Goal: Check status: Check status

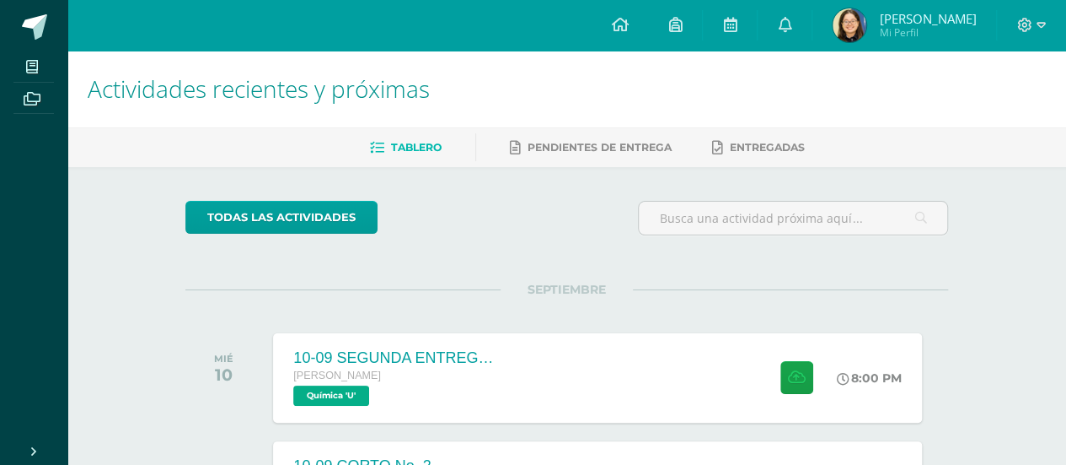
click at [475, 220] on div "todas las Actividades" at bounding box center [341, 225] width 324 height 48
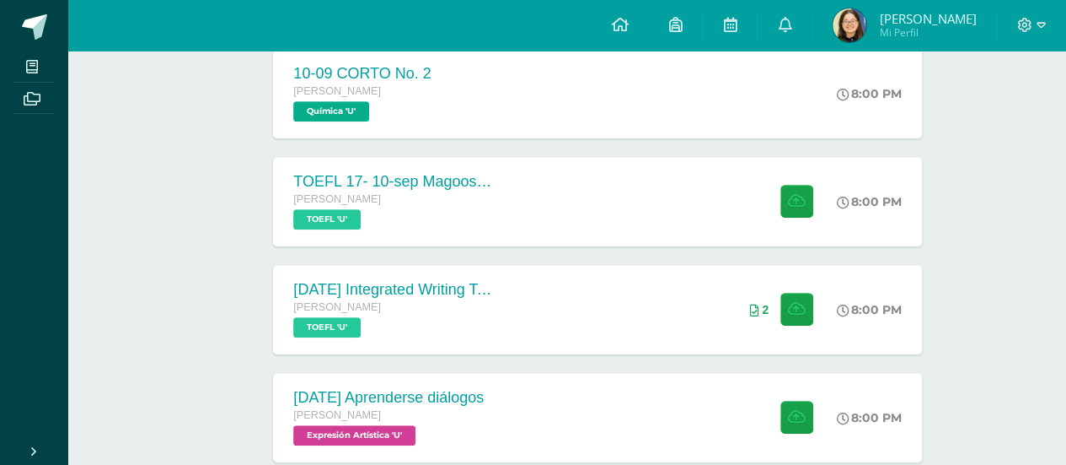
scroll to position [393, 0]
drag, startPoint x: 917, startPoint y: 2, endPoint x: 841, endPoint y: 433, distance: 438.3
click at [841, 433] on div "8:00 PM" at bounding box center [880, 416] width 89 height 90
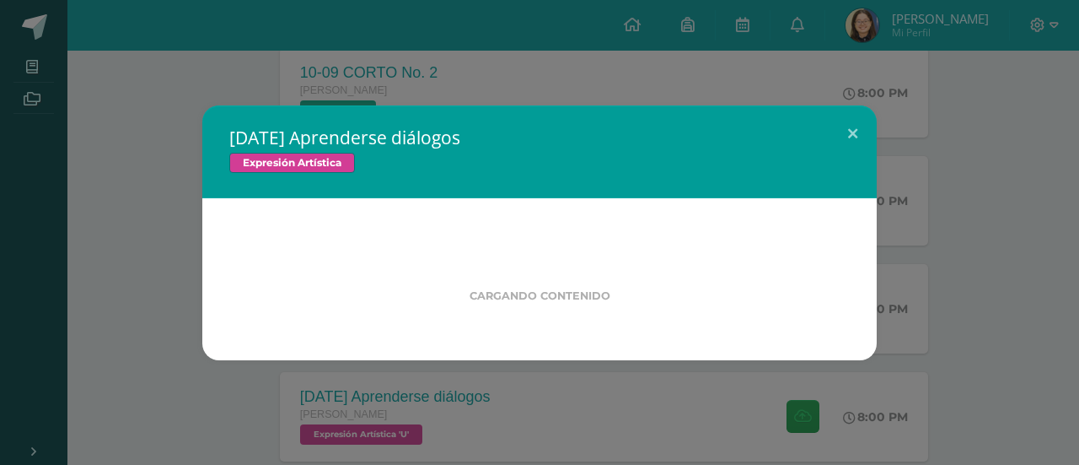
click at [897, 328] on div "[DATE] Aprenderse diálogos Expresión Artística Cargando contenido Loading..." at bounding box center [539, 232] width 1079 height 465
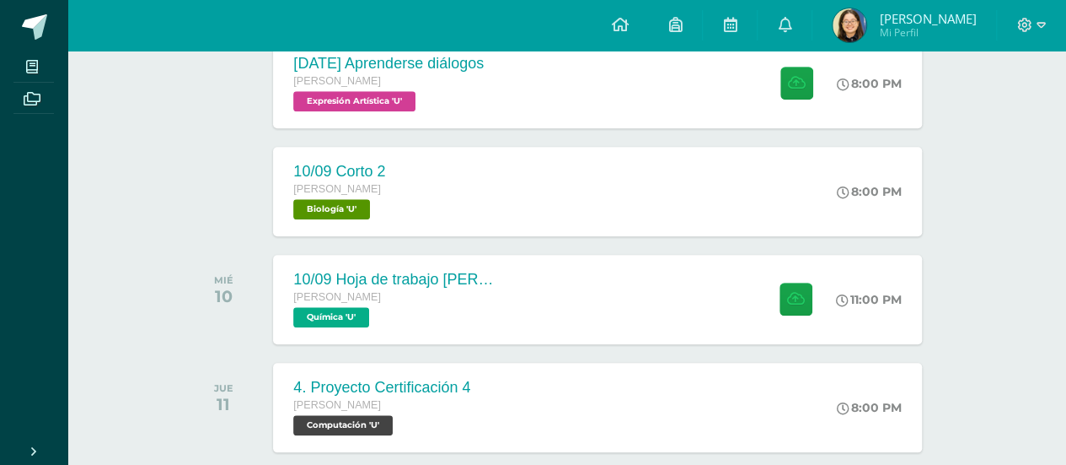
scroll to position [725, 0]
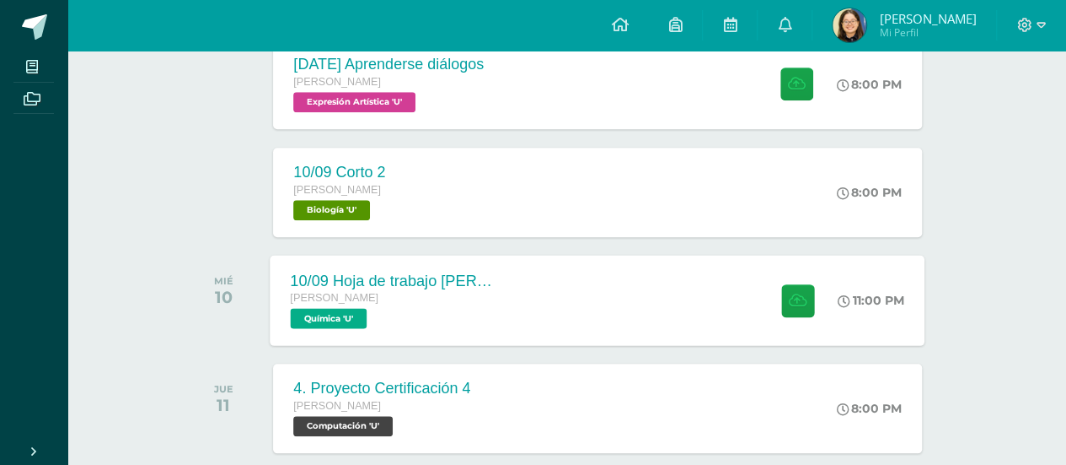
click at [384, 309] on div "[PERSON_NAME] Química 'U'" at bounding box center [393, 308] width 204 height 39
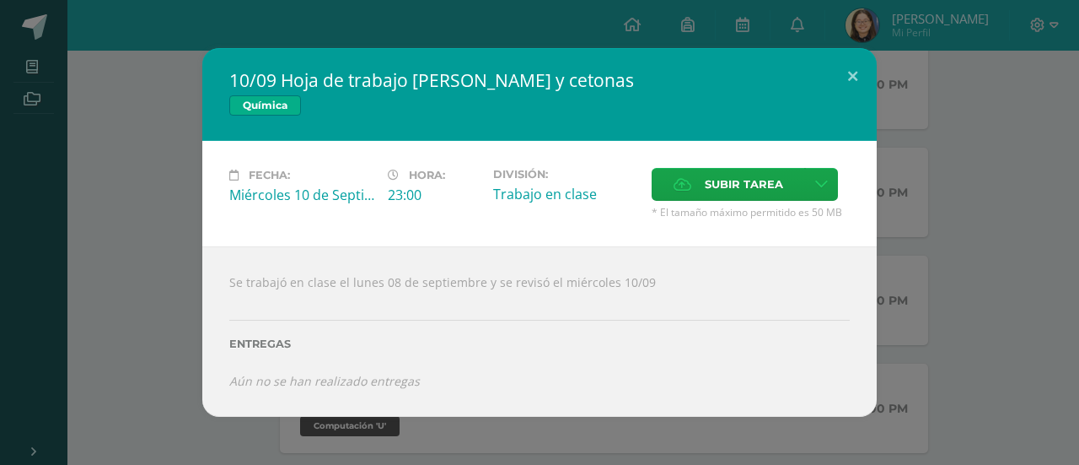
click at [169, 294] on div "10/09 Hoja de trabajo [PERSON_NAME] y cetonas Química Fecha: [DATE] Hora: 23:00…" at bounding box center [540, 232] width 1066 height 368
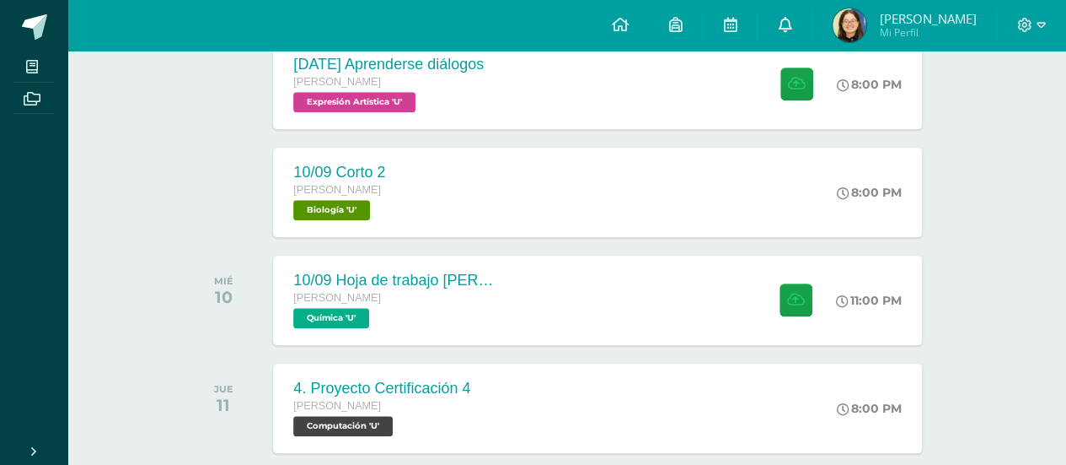
click at [812, 14] on link at bounding box center [785, 25] width 54 height 51
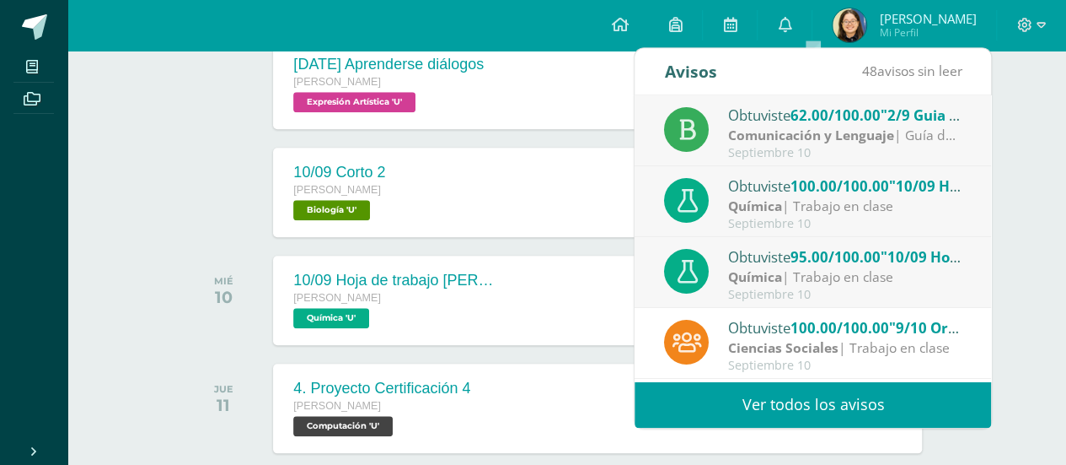
click at [228, 148] on div at bounding box center [227, 192] width 85 height 89
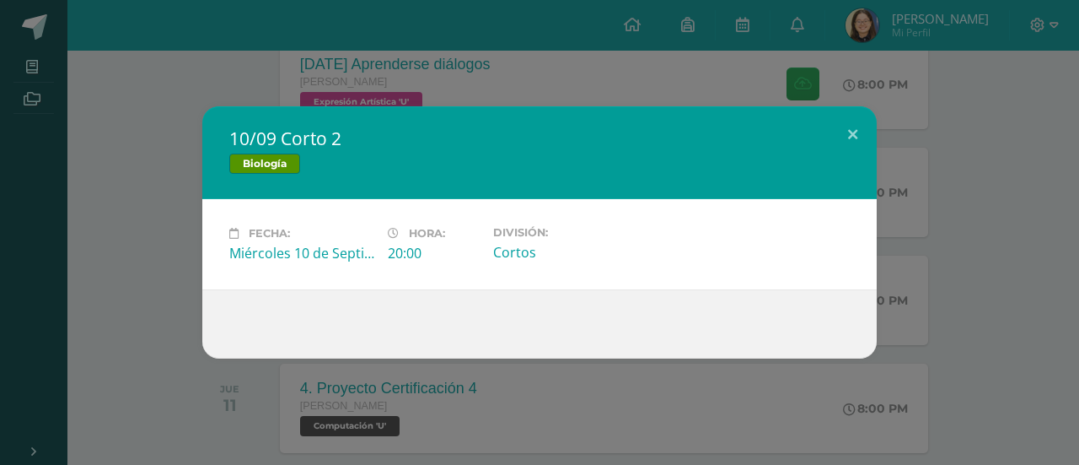
click at [146, 187] on div "10/09 Corto 2 Biología Fecha: [DATE] Hora: 20:00 División: [GEOGRAPHIC_DATA]" at bounding box center [540, 232] width 1066 height 252
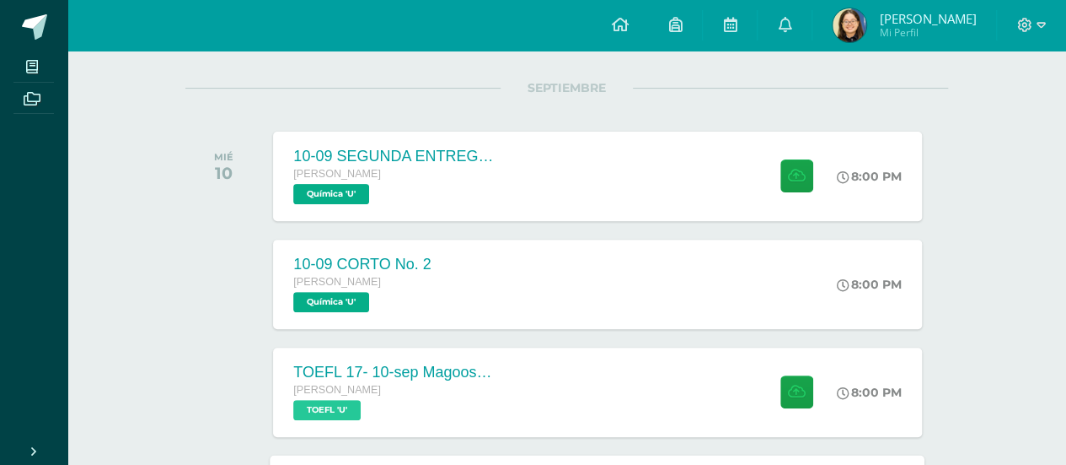
scroll to position [201, 0]
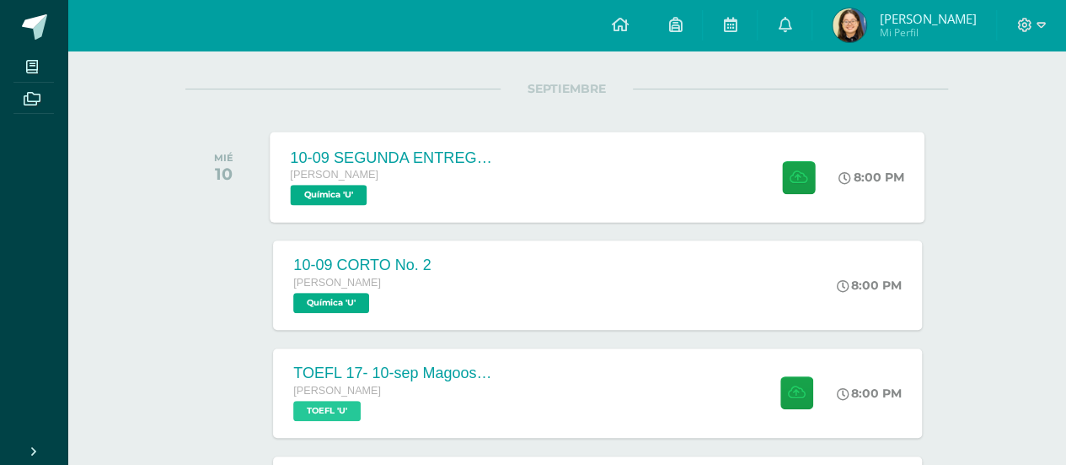
click at [531, 157] on div "10-09 SEGUNDA ENTREGA DE GUÍA [PERSON_NAME] Química 'U' 8:00 PM 10-09 SEGUNDA E…" at bounding box center [598, 177] width 655 height 90
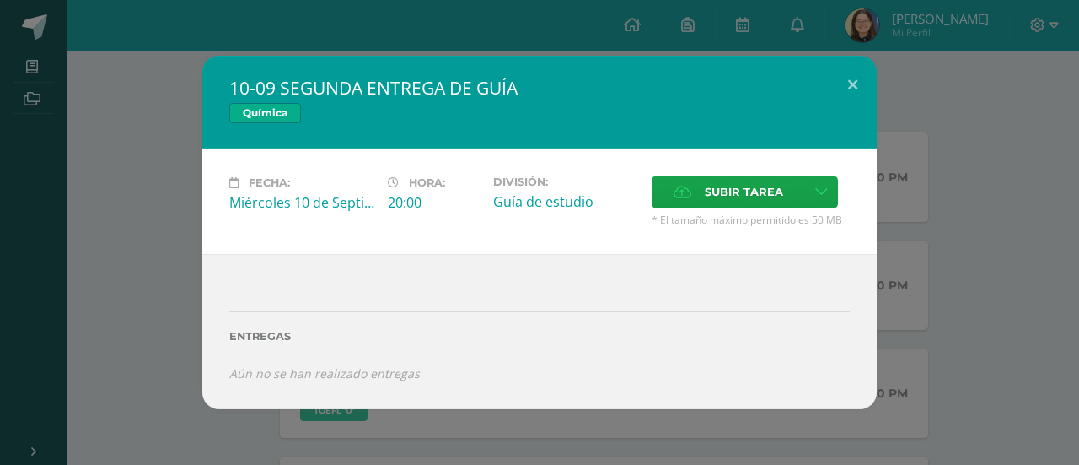
click at [935, 106] on div "10-09 SEGUNDA ENTREGA DE GUÍA Química Fecha: Miércoles 10 de Septiembre Hora: 2…" at bounding box center [540, 232] width 1066 height 352
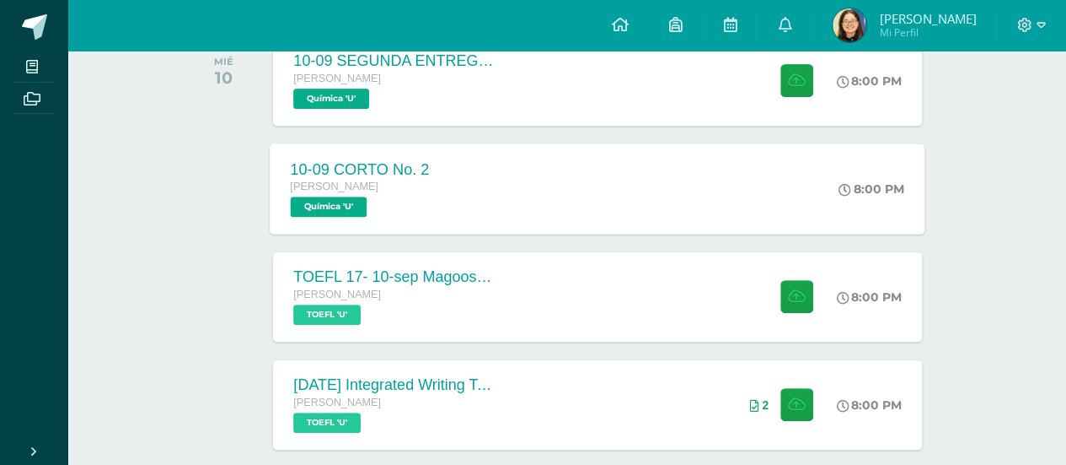
scroll to position [298, 0]
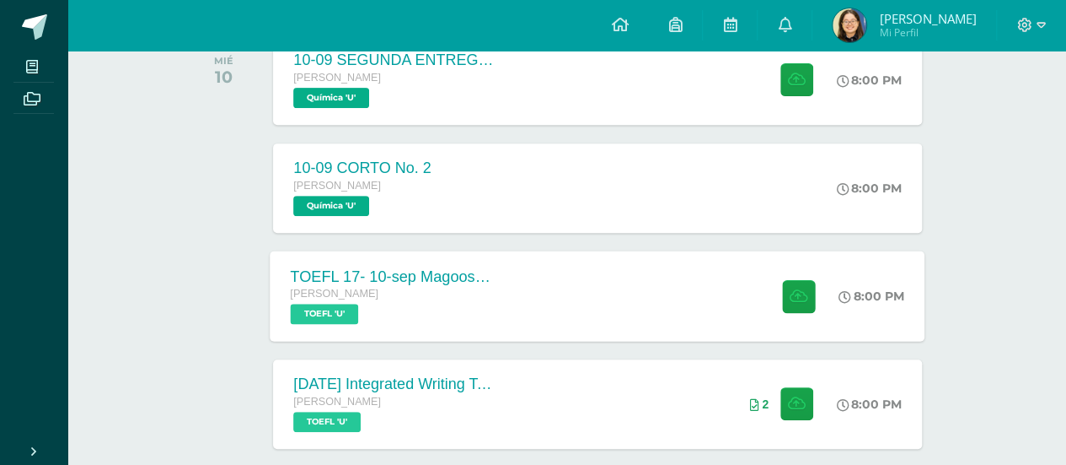
click at [553, 314] on div "TOEFL 17- 10-sep Magoosh Tests Listening and Reading [PERSON_NAME] TOEFL 'U' 8:…" at bounding box center [598, 295] width 655 height 90
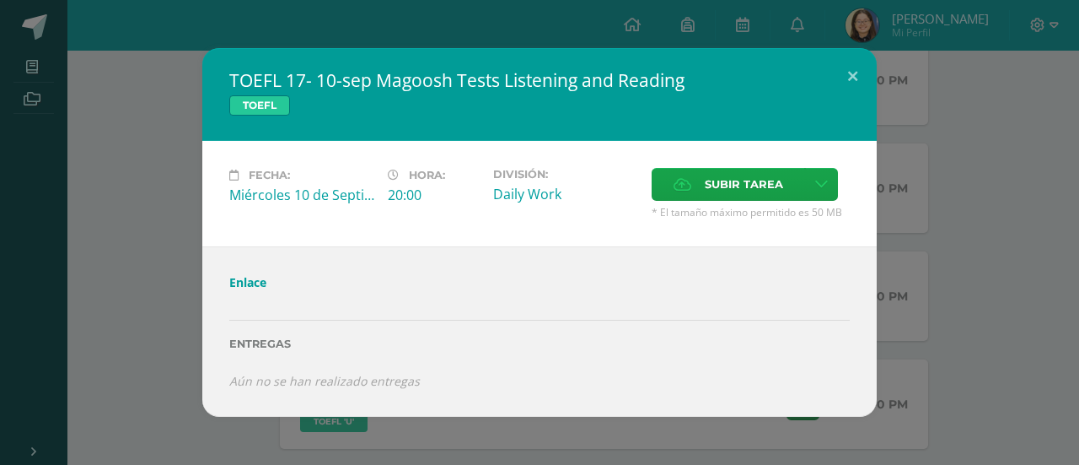
click at [975, 219] on div "TOEFL 17- 10-sep Magoosh Tests Listening and Reading TOEFL Fecha: Miércoles 10 …" at bounding box center [540, 232] width 1066 height 368
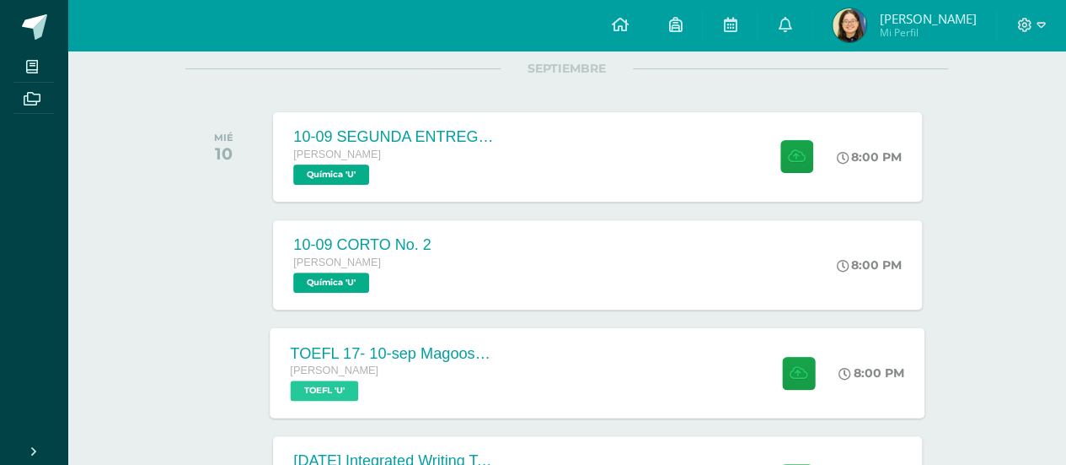
scroll to position [204, 0]
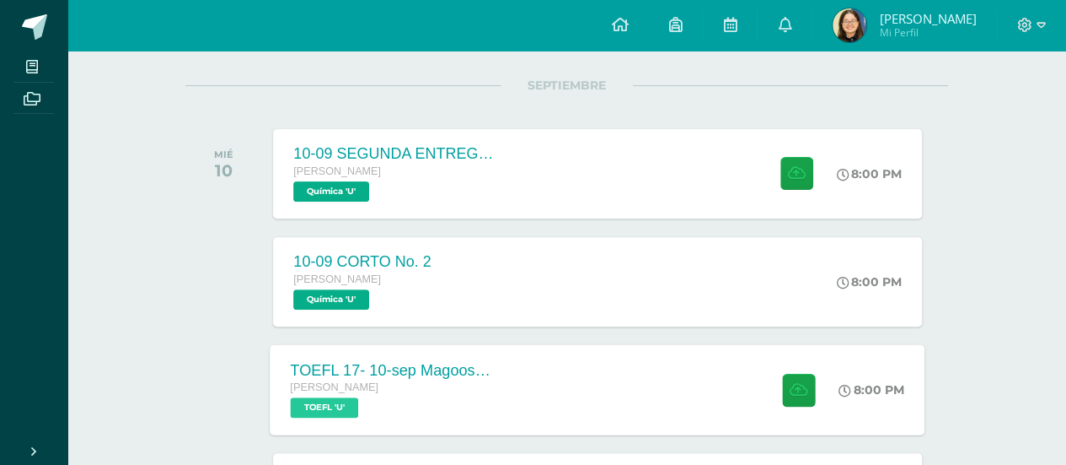
click at [533, 402] on div "TOEFL 17- 10-sep Magoosh Tests Listening and Reading [PERSON_NAME] TOEFL 'U' 8:…" at bounding box center [598, 389] width 655 height 90
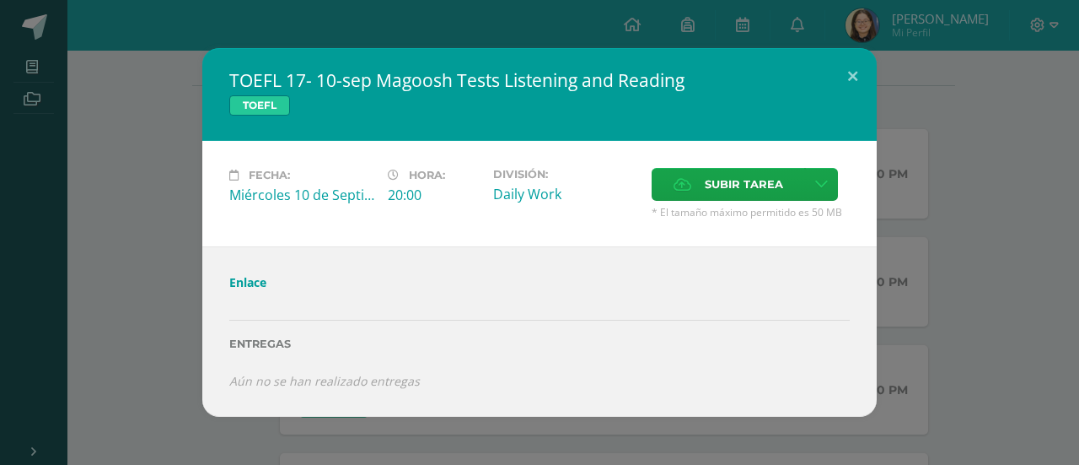
click at [1037, 160] on div "TOEFL 17- 10-sep Magoosh Tests Listening and Reading TOEFL Fecha: Miércoles 10 …" at bounding box center [540, 232] width 1066 height 368
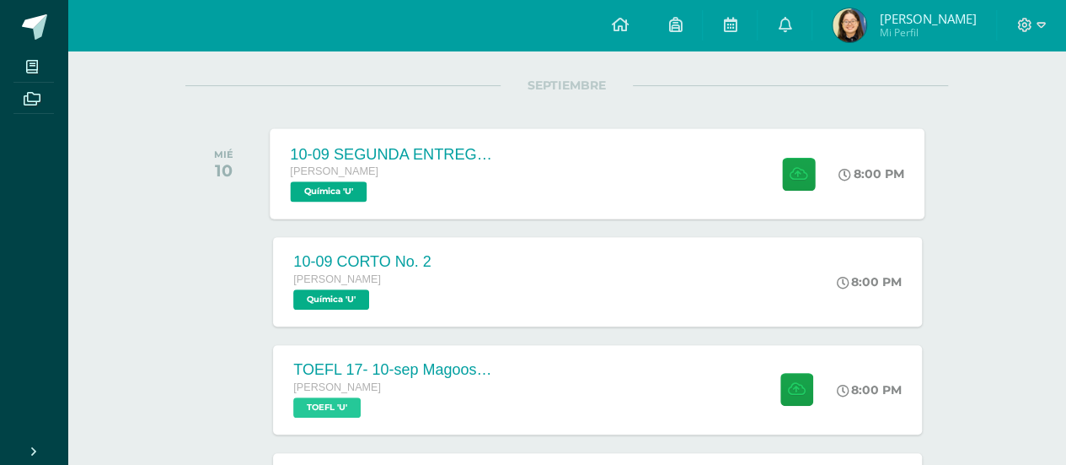
click at [607, 142] on div "10-09 SEGUNDA ENTREGA DE GUÍA [PERSON_NAME] Química 'U' 8:00 PM 10-09 SEGUNDA E…" at bounding box center [598, 173] width 655 height 90
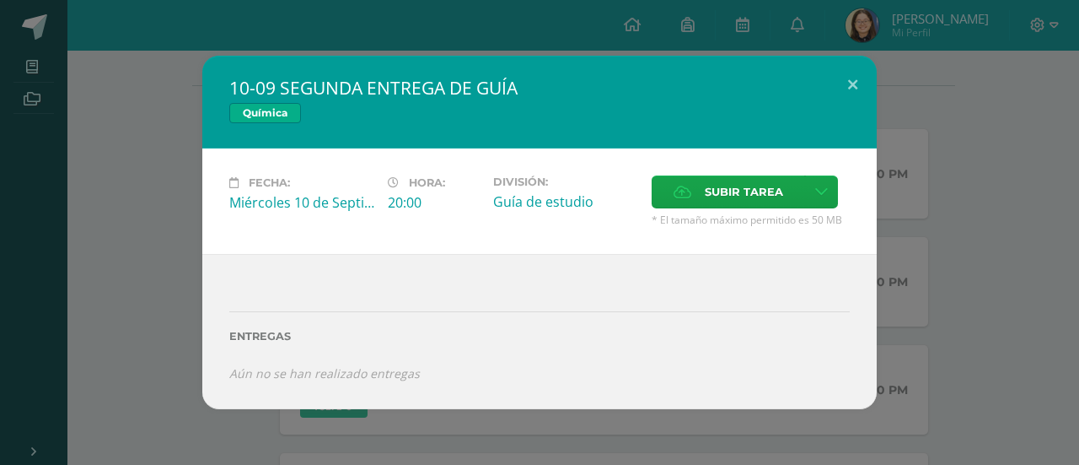
click at [975, 150] on div "10-09 SEGUNDA ENTREGA DE GUÍA Química Fecha: Miércoles 10 de Septiembre Hora: 2…" at bounding box center [540, 232] width 1066 height 352
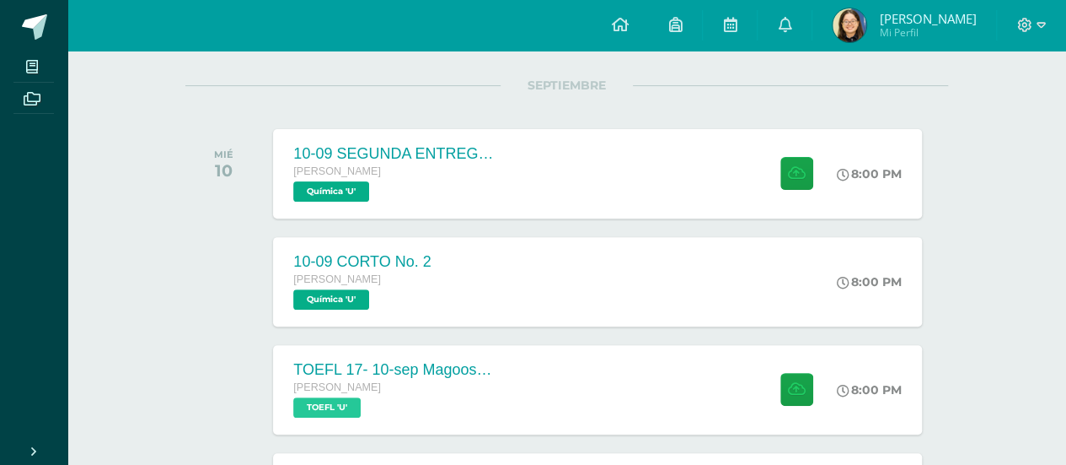
click at [916, 35] on span "Mi Perfil" at bounding box center [927, 32] width 97 height 14
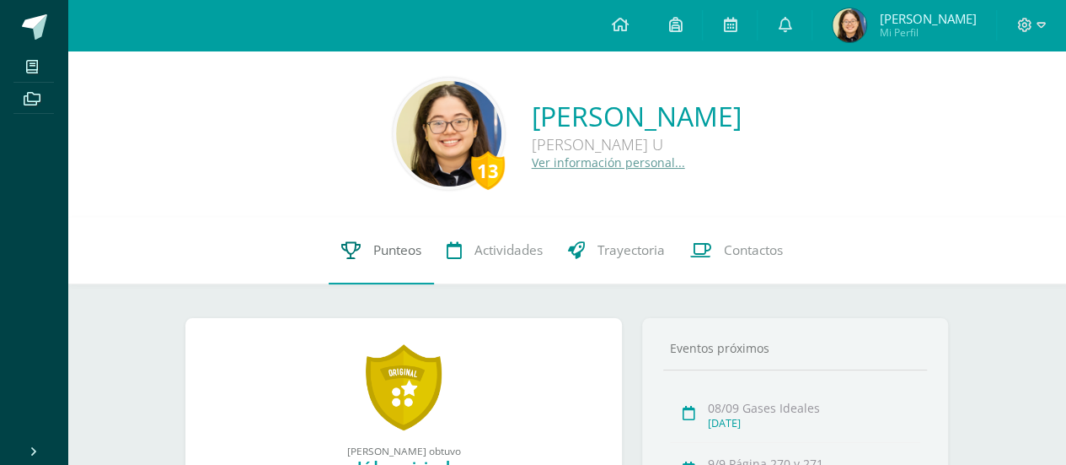
click at [384, 261] on link "Punteos" at bounding box center [381, 250] width 105 height 67
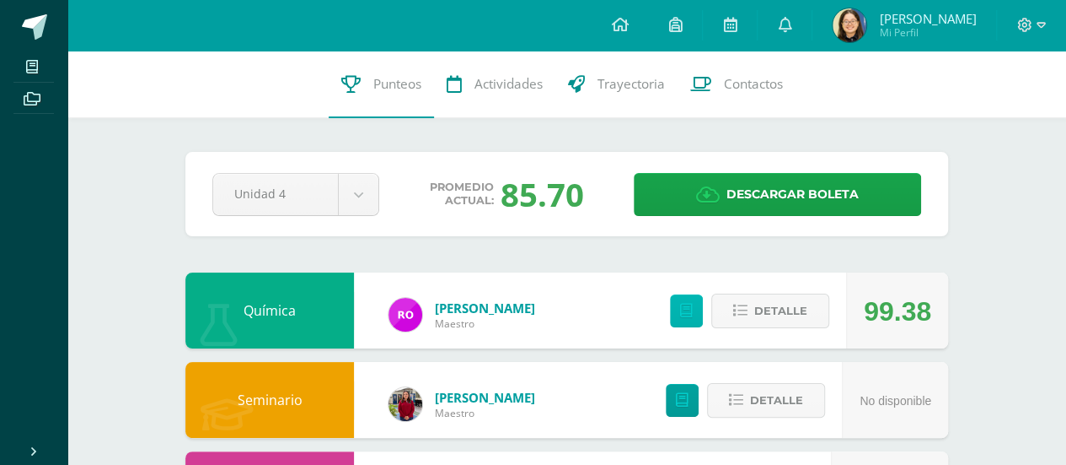
click at [697, 316] on link at bounding box center [686, 310] width 33 height 33
click at [628, 28] on icon at bounding box center [619, 24] width 17 height 15
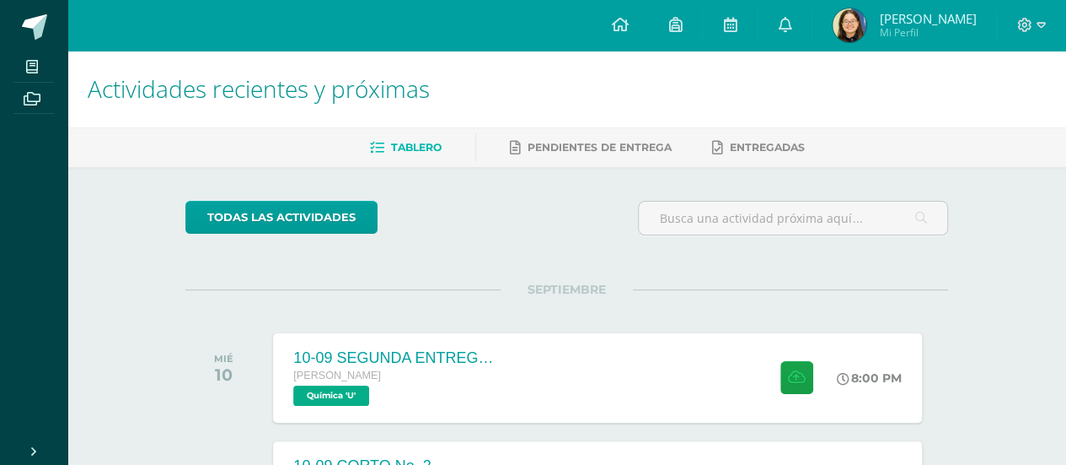
click at [867, 26] on img at bounding box center [850, 25] width 34 height 34
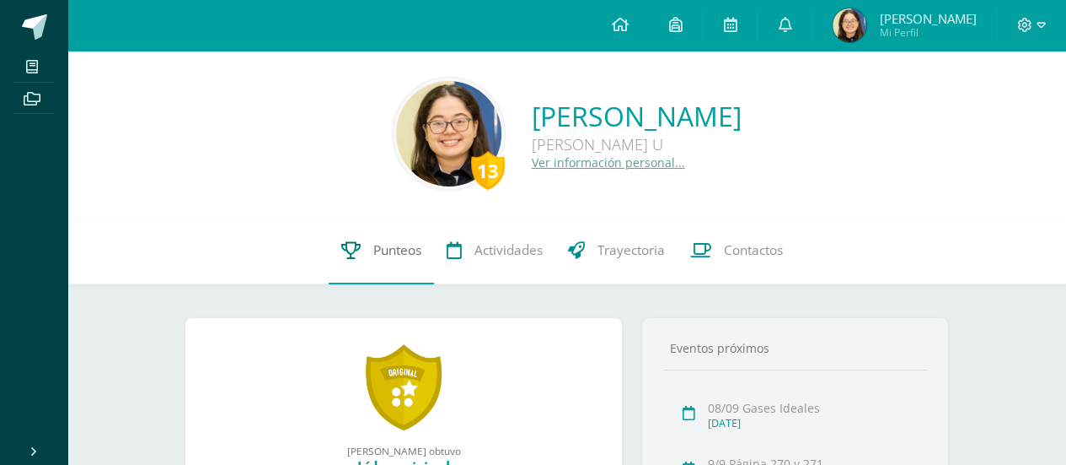
click at [400, 252] on span "Punteos" at bounding box center [397, 250] width 48 height 18
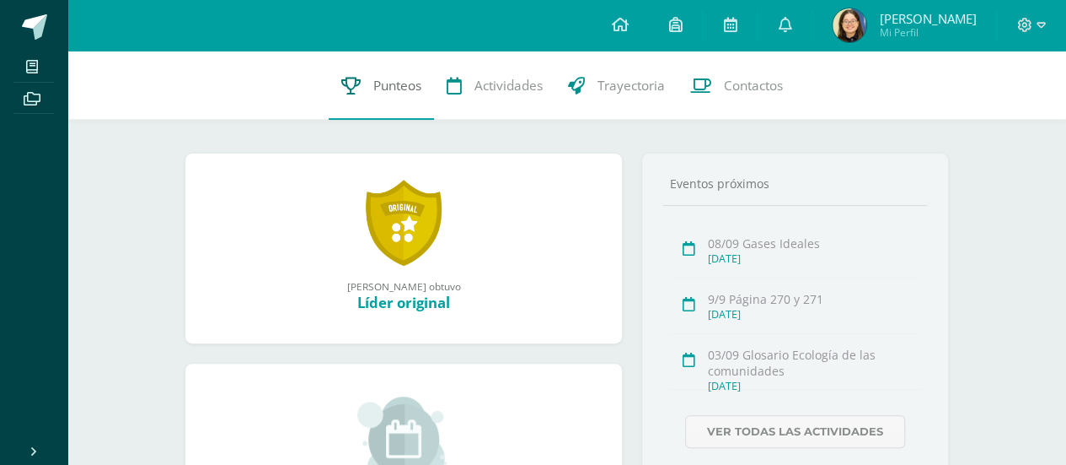
scroll to position [166, 0]
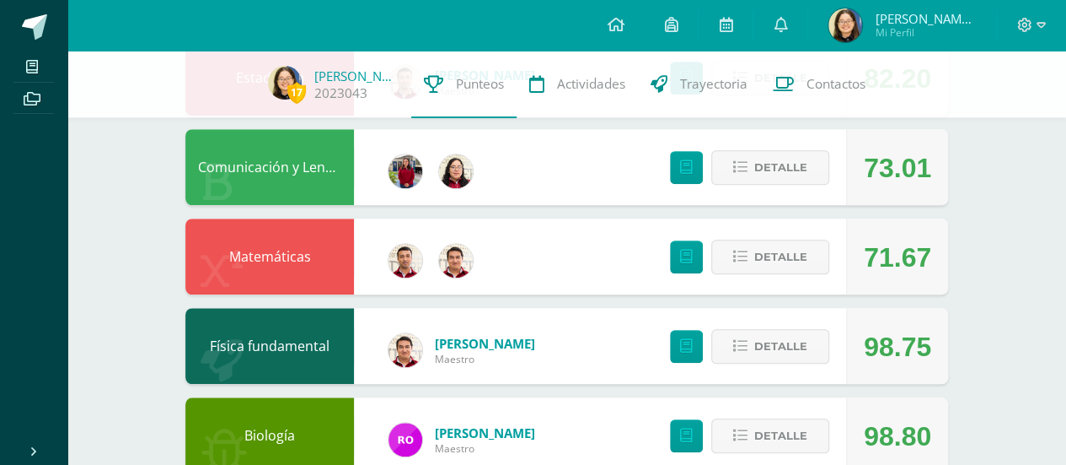
scroll to position [599, 0]
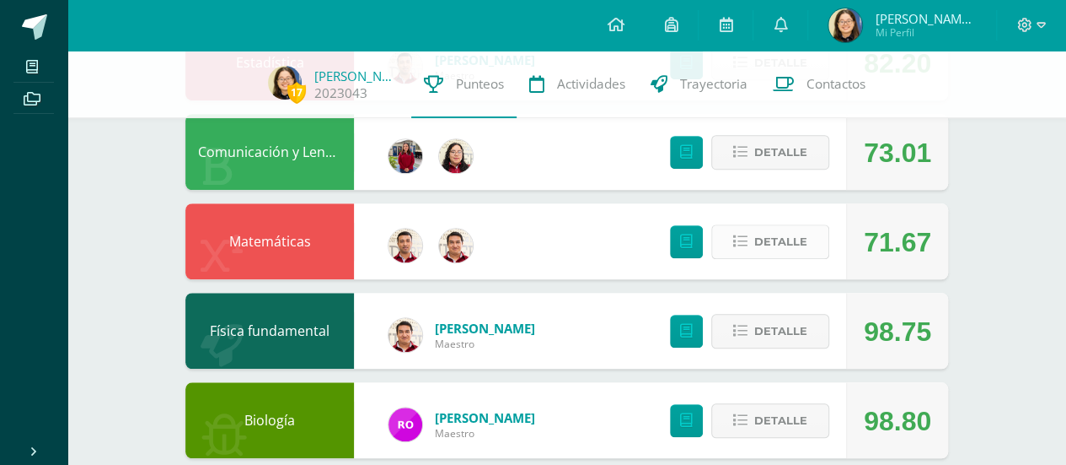
click at [799, 234] on span "Detalle" at bounding box center [781, 241] width 53 height 31
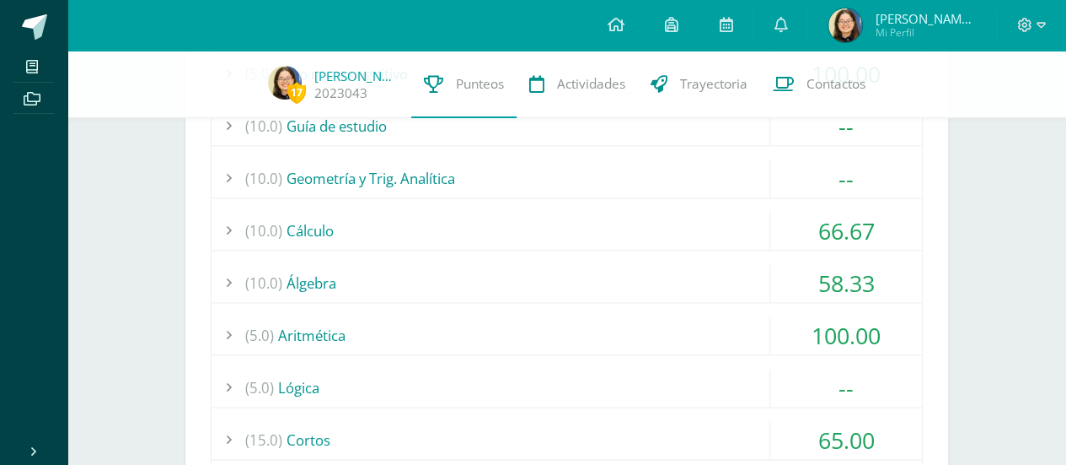
scroll to position [992, 0]
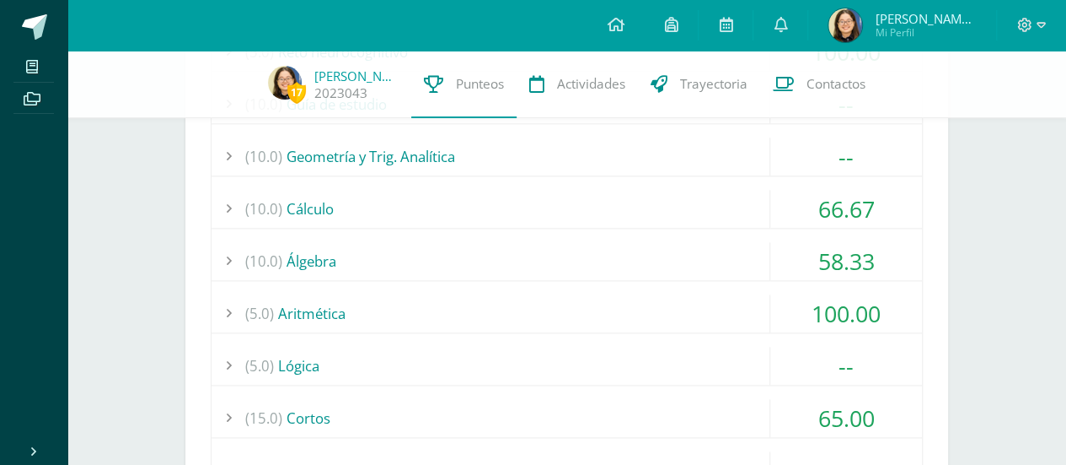
click at [561, 216] on div "(10.0) Cálculo" at bounding box center [567, 209] width 711 height 38
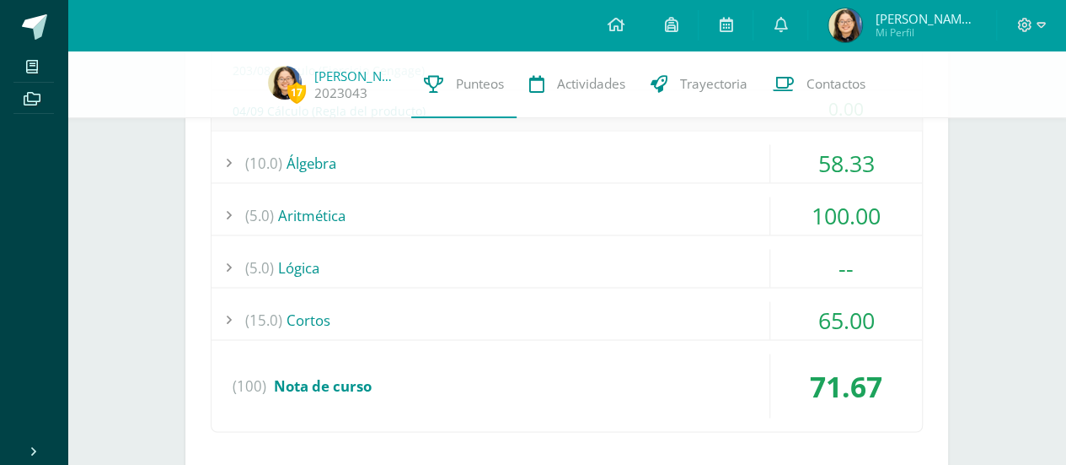
scroll to position [1265, 0]
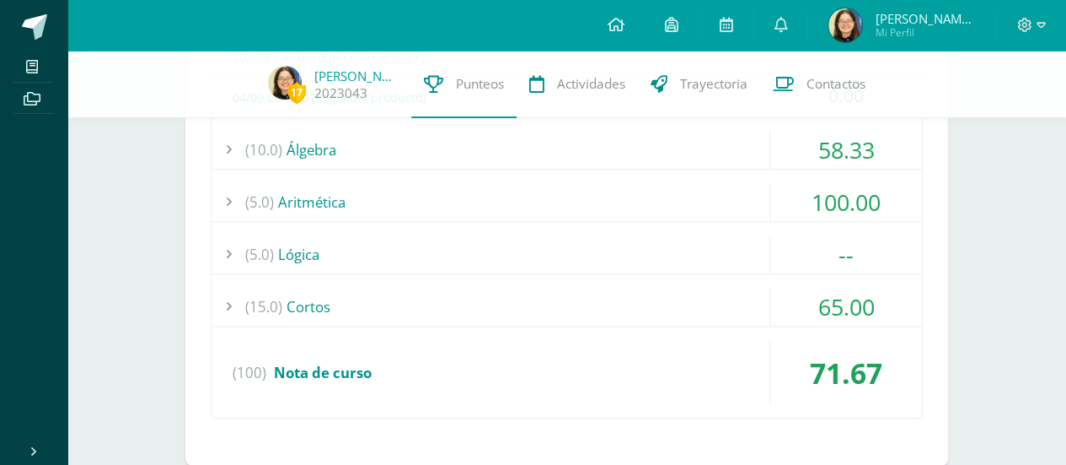
click at [603, 143] on div "(10.0) Álgebra" at bounding box center [567, 150] width 711 height 38
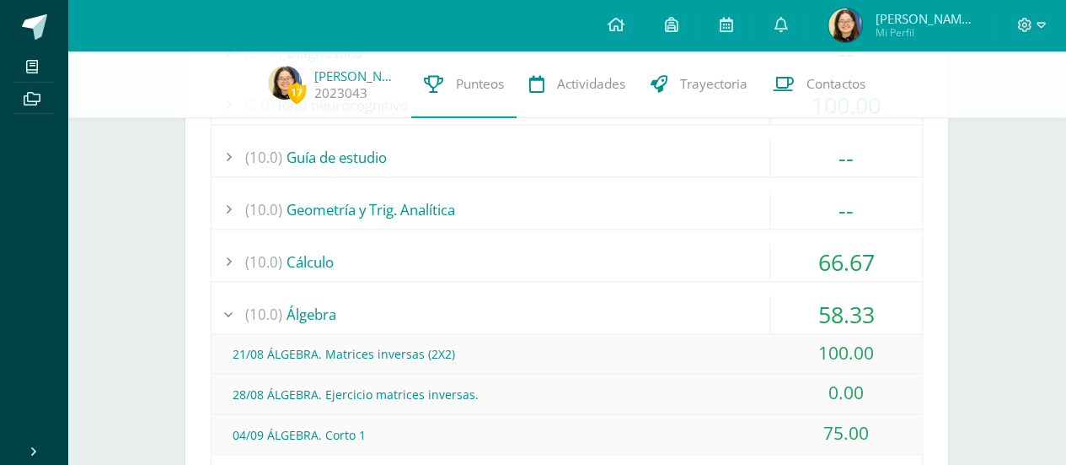
scroll to position [942, 0]
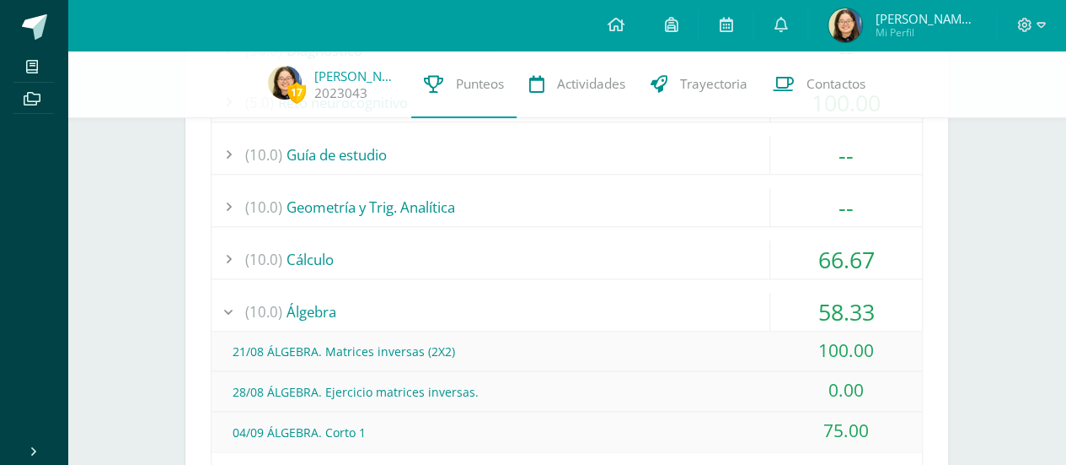
click at [620, 262] on div "(10.0) Cálculo" at bounding box center [567, 259] width 711 height 38
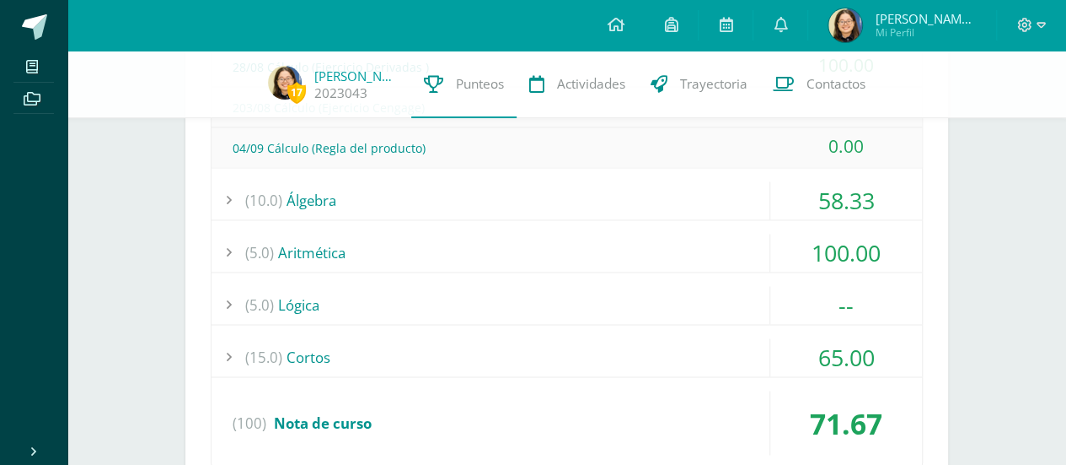
scroll to position [1221, 0]
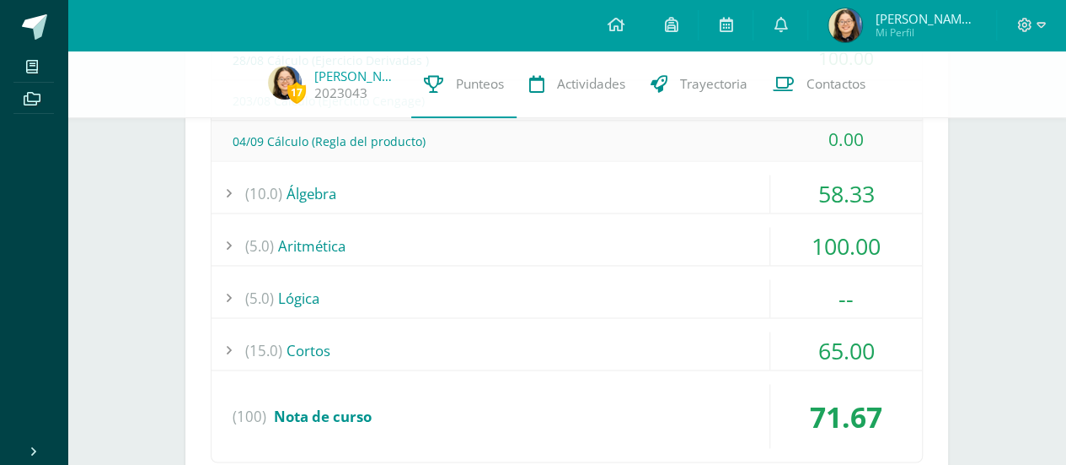
click at [679, 179] on div "(10.0) Álgebra" at bounding box center [567, 194] width 711 height 38
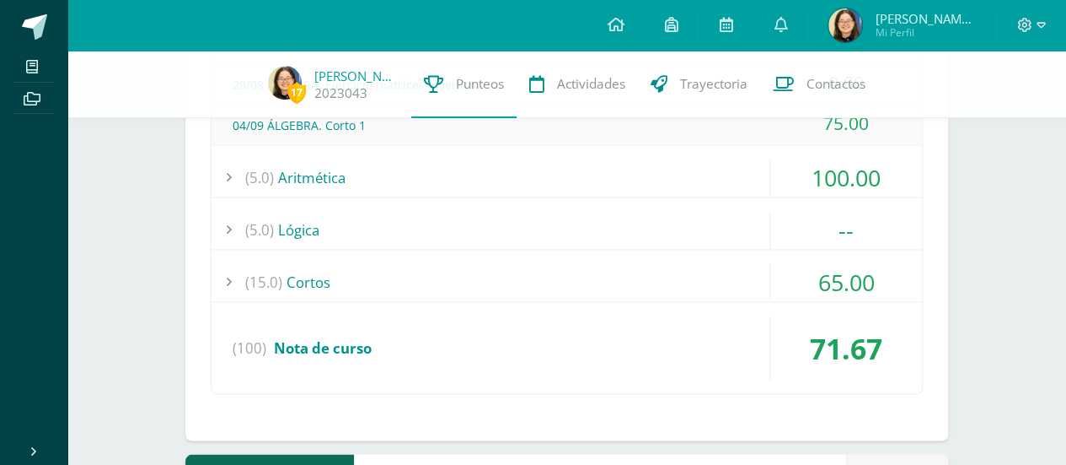
scroll to position [1252, 0]
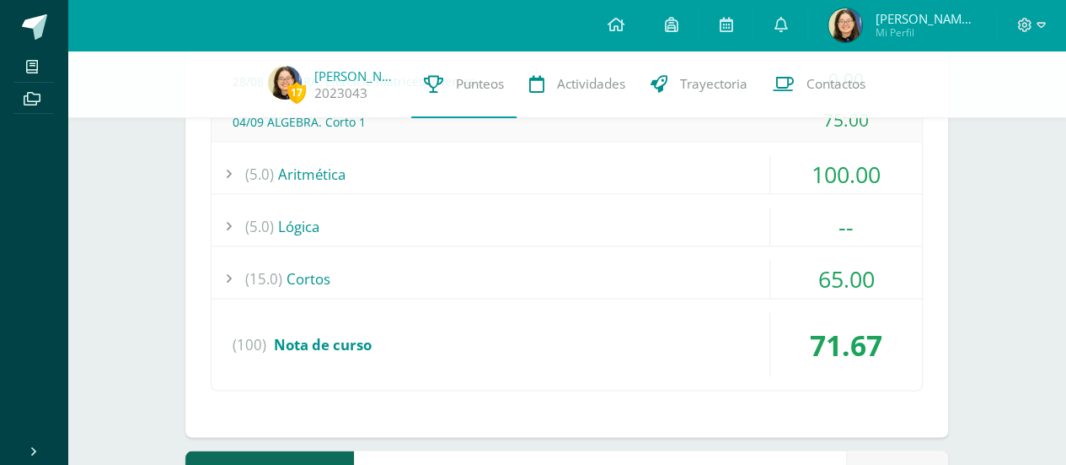
click at [620, 269] on div "(15.0) Cortos" at bounding box center [567, 279] width 711 height 38
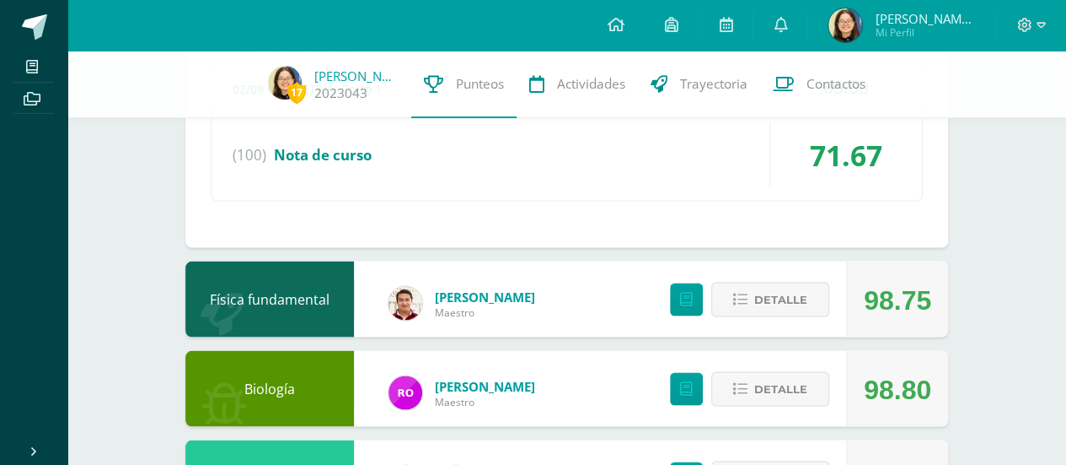
scroll to position [1441, 0]
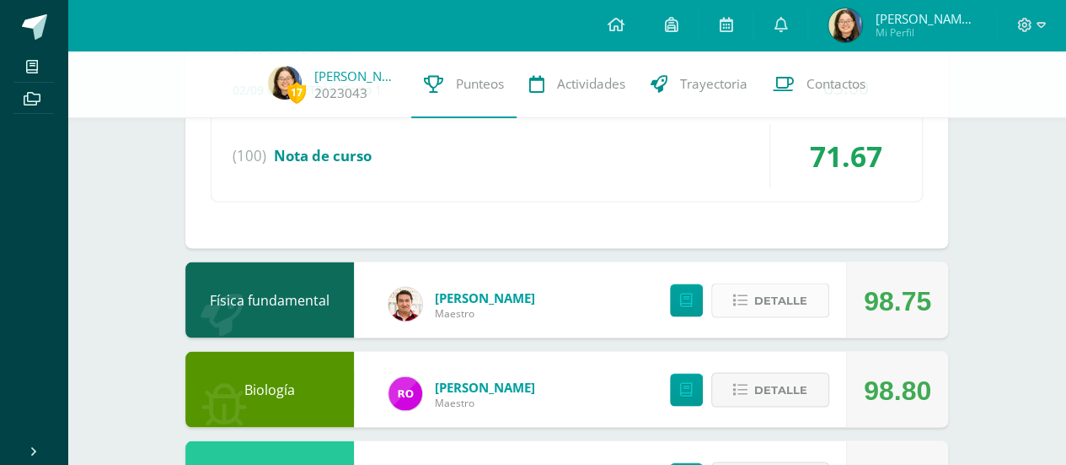
click at [758, 284] on span "Detalle" at bounding box center [781, 299] width 53 height 31
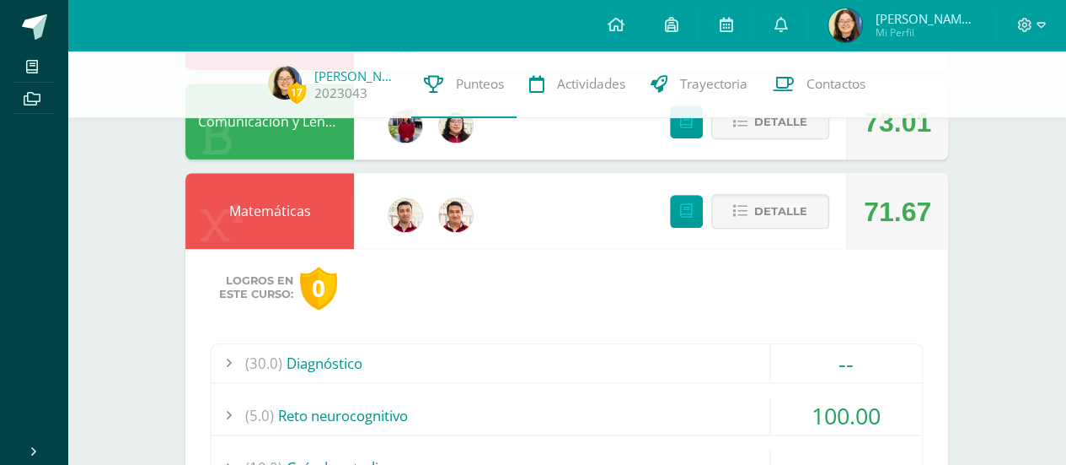
scroll to position [626, 0]
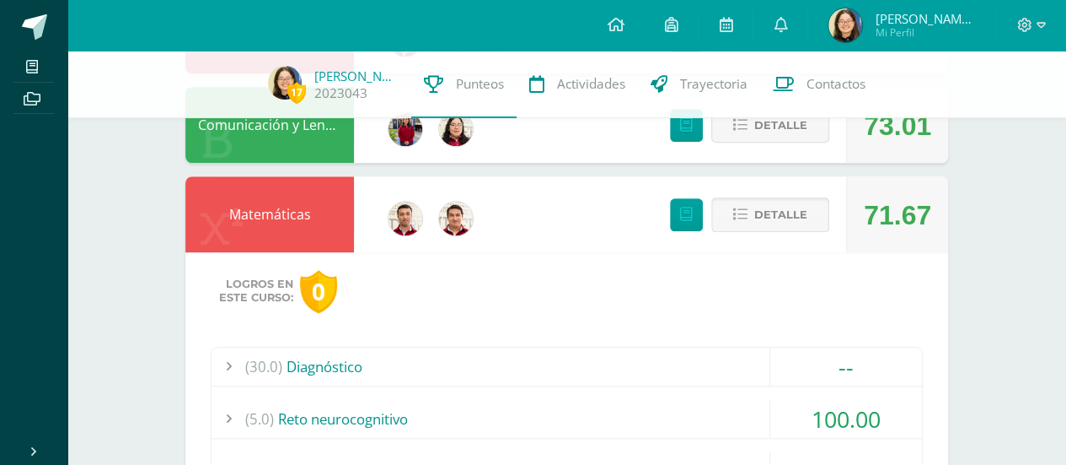
click at [747, 209] on icon at bounding box center [740, 214] width 14 height 14
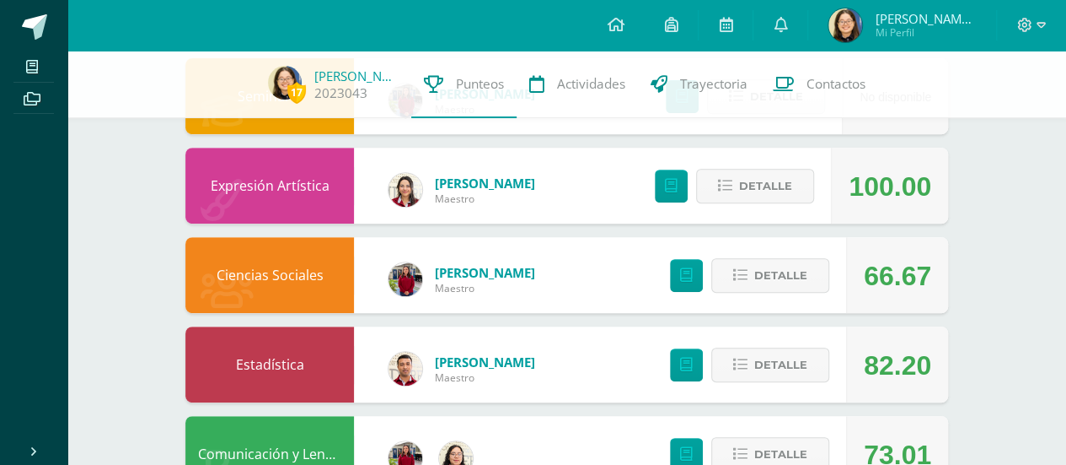
scroll to position [327, 0]
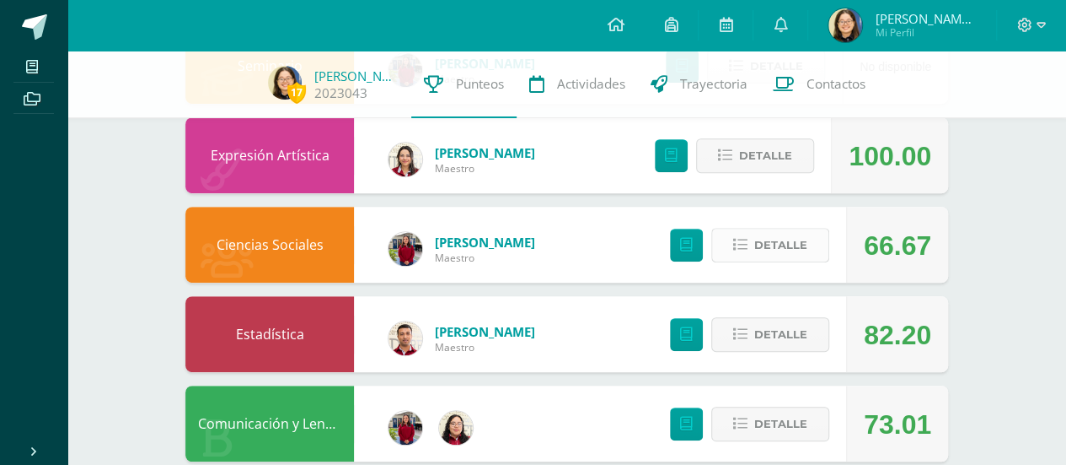
click at [784, 238] on span "Detalle" at bounding box center [781, 244] width 53 height 31
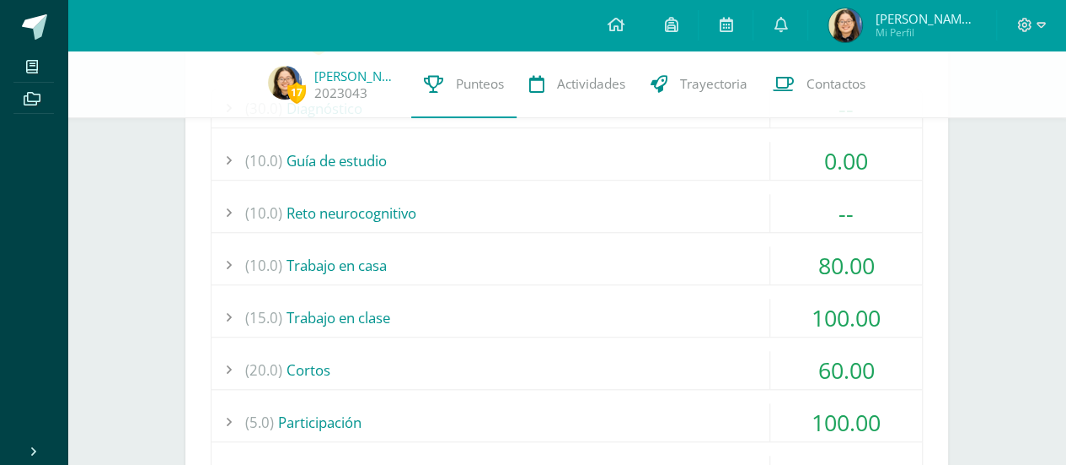
scroll to position [597, 0]
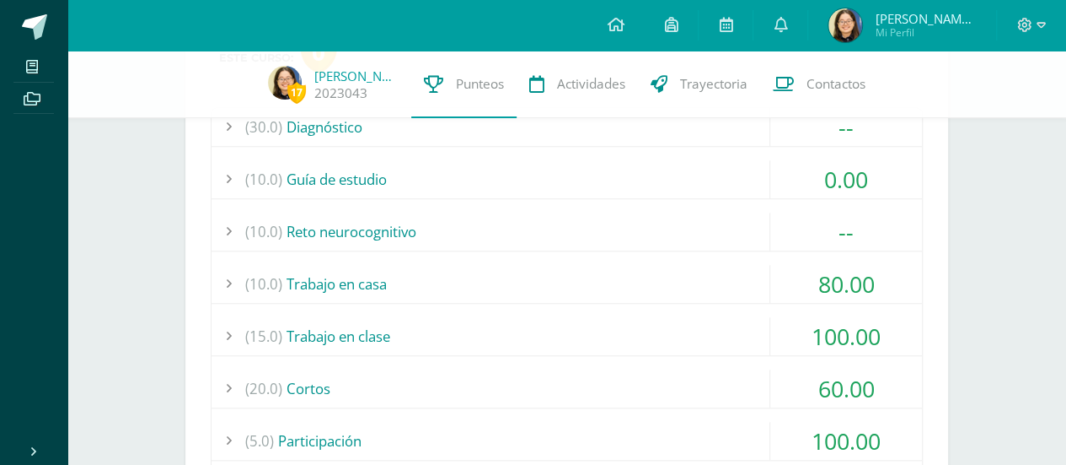
click at [636, 168] on div "(10.0) Guía de estudio" at bounding box center [567, 179] width 711 height 38
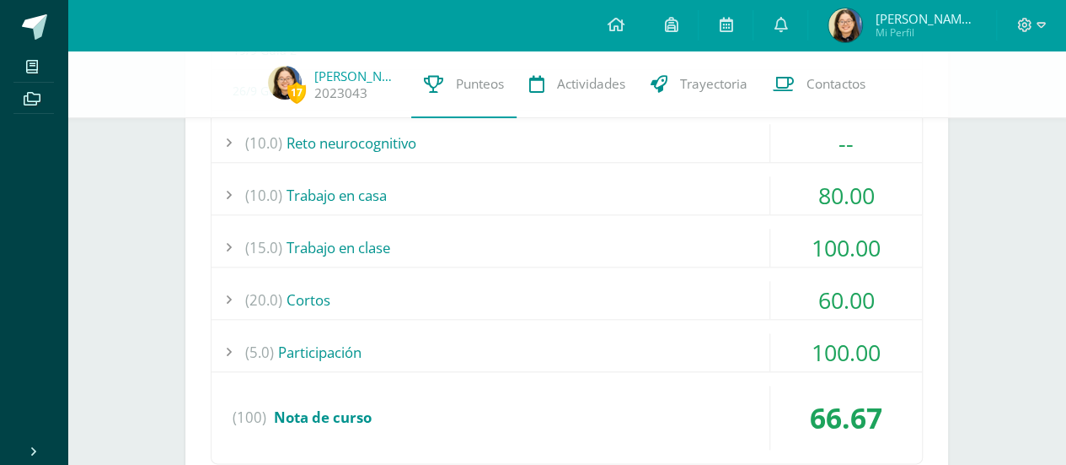
scroll to position [809, 0]
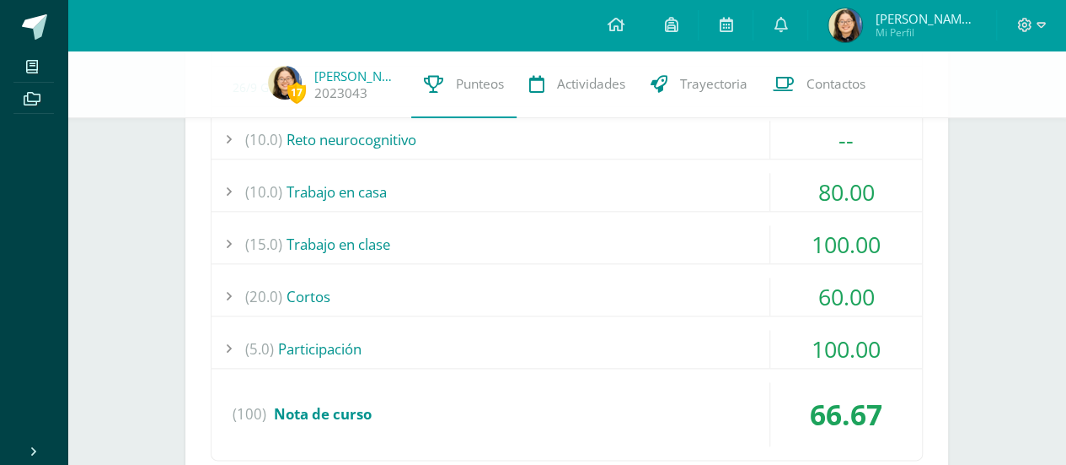
click at [592, 159] on div "(30.0) Diagnóstico -- Sin actividades (10.0) Guía de estudio 0.00" at bounding box center [567, 178] width 712 height 566
click at [411, 180] on div "(10.0) Trabajo en casa" at bounding box center [567, 192] width 711 height 38
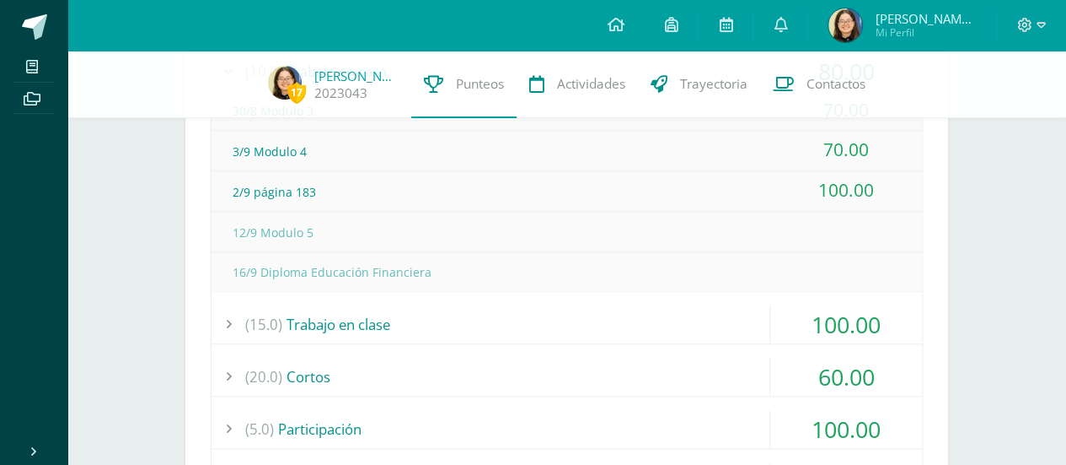
scroll to position [676, 0]
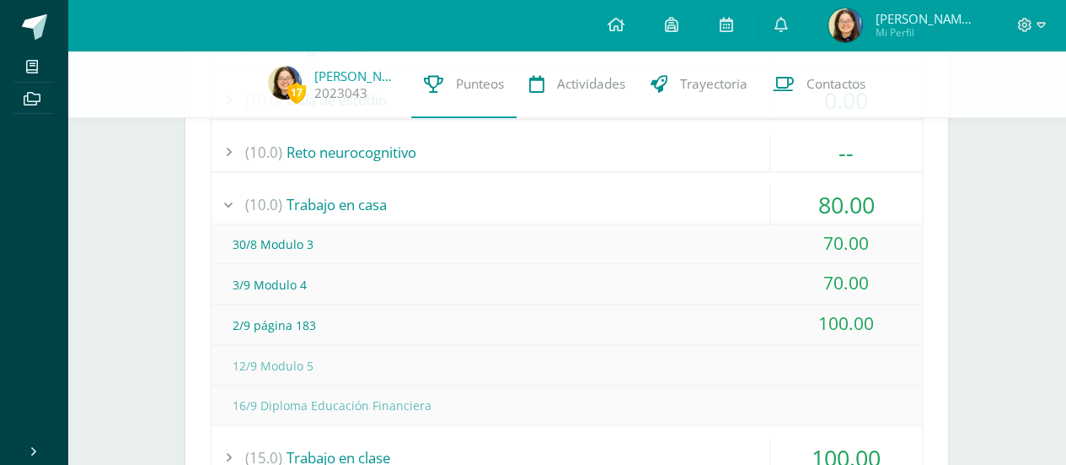
click at [435, 193] on div "(10.0) Trabajo en casa" at bounding box center [567, 204] width 711 height 38
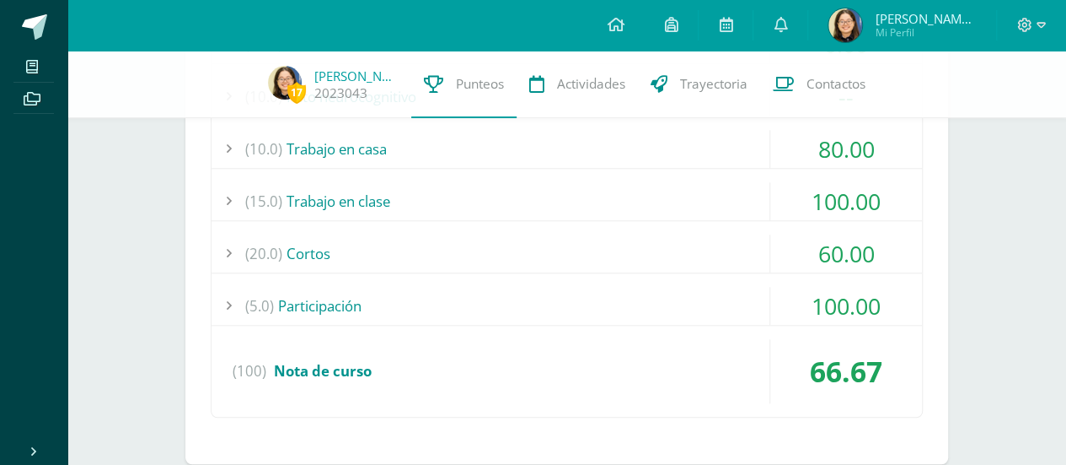
scroll to position [734, 0]
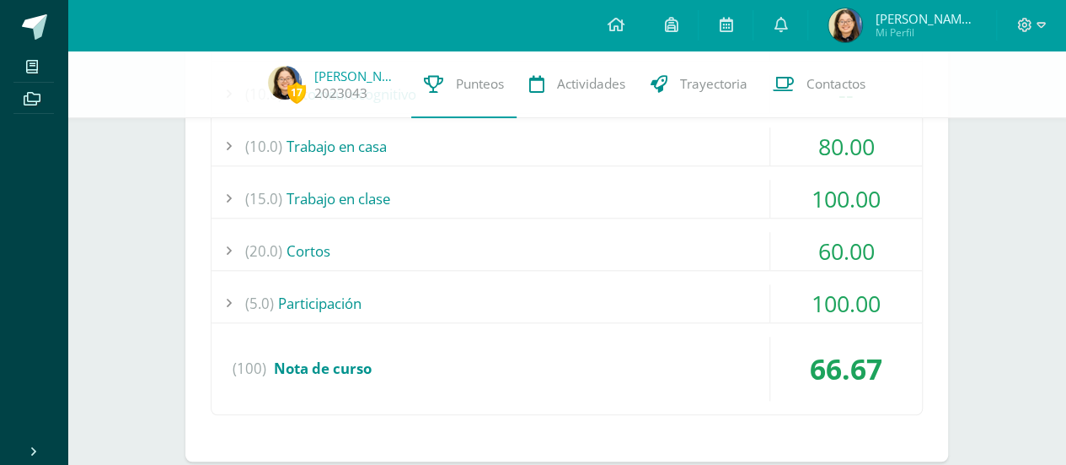
click at [438, 234] on div "(20.0) Cortos" at bounding box center [567, 251] width 711 height 38
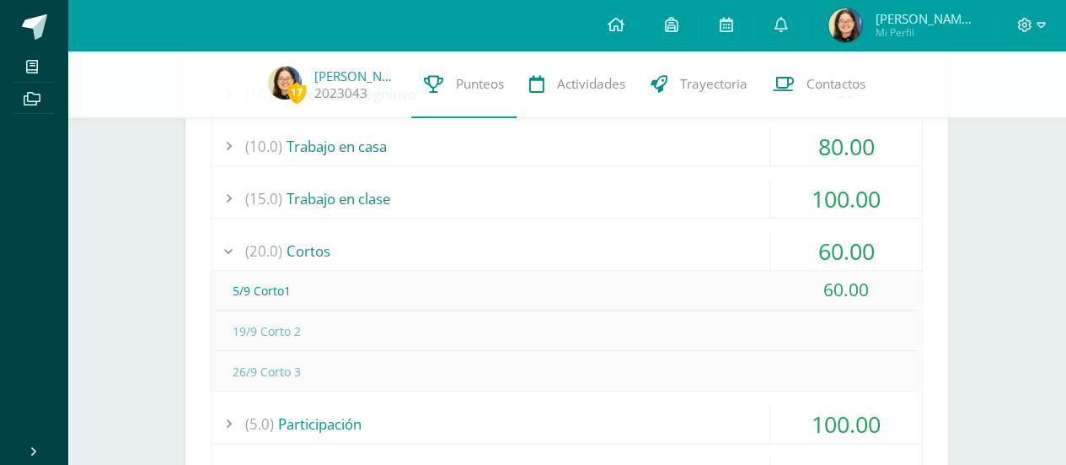
click at [507, 238] on div "(20.0) Cortos" at bounding box center [567, 251] width 711 height 38
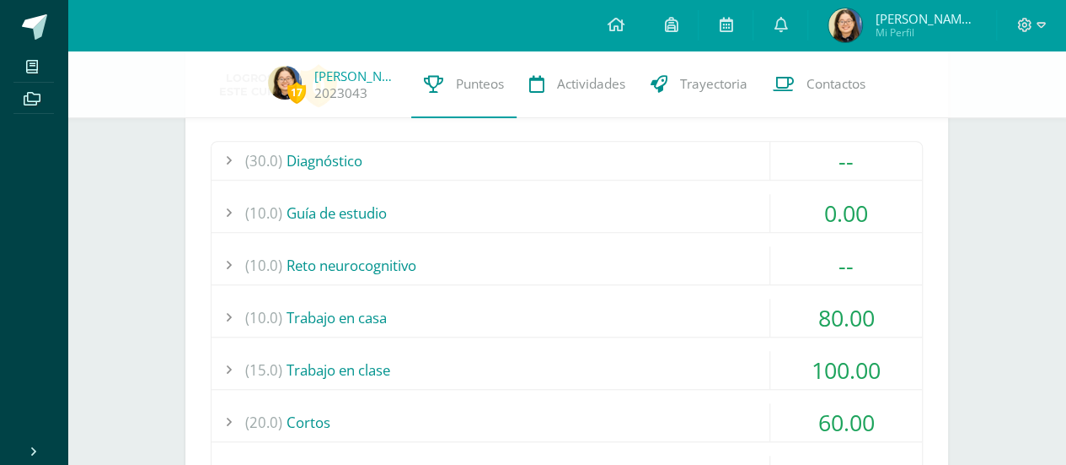
scroll to position [558, 0]
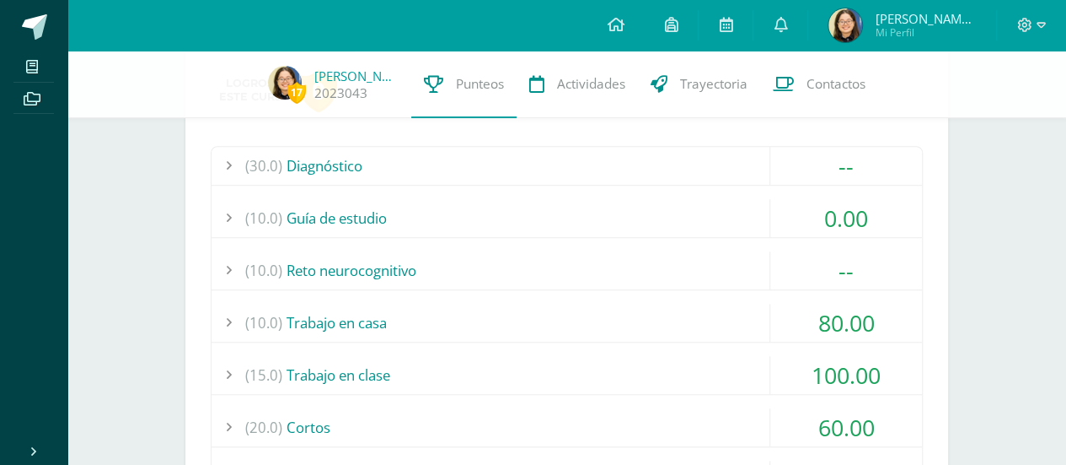
click at [722, 195] on div "(30.0) Diagnóstico -- Sin actividades (10.0) Guía de estudio 0.00" at bounding box center [567, 368] width 712 height 445
click at [422, 199] on div "(10.0) Guía de estudio" at bounding box center [567, 218] width 711 height 38
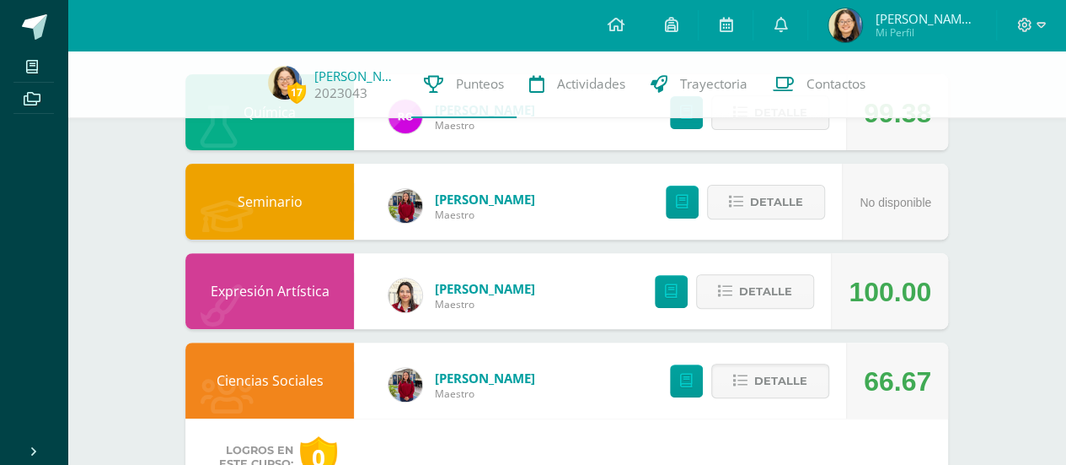
scroll to position [192, 0]
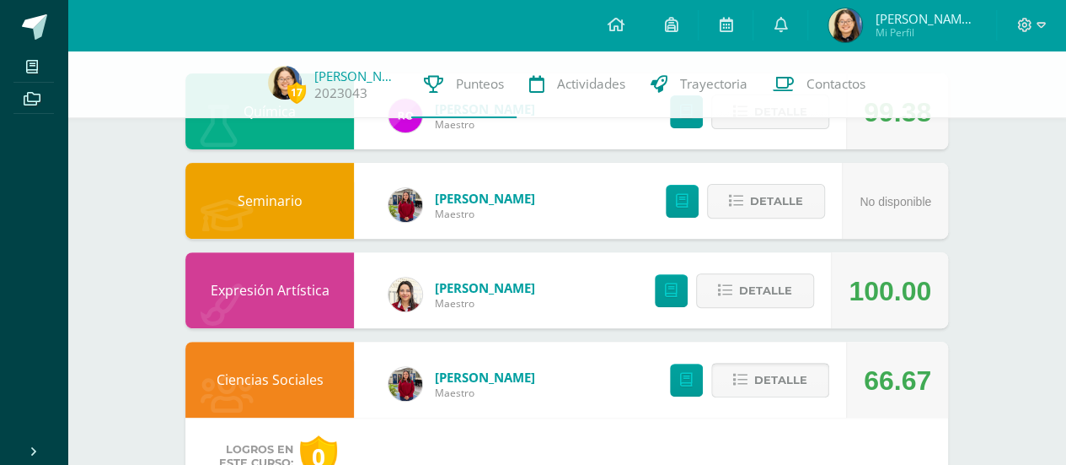
click at [781, 388] on span "Detalle" at bounding box center [781, 379] width 53 height 31
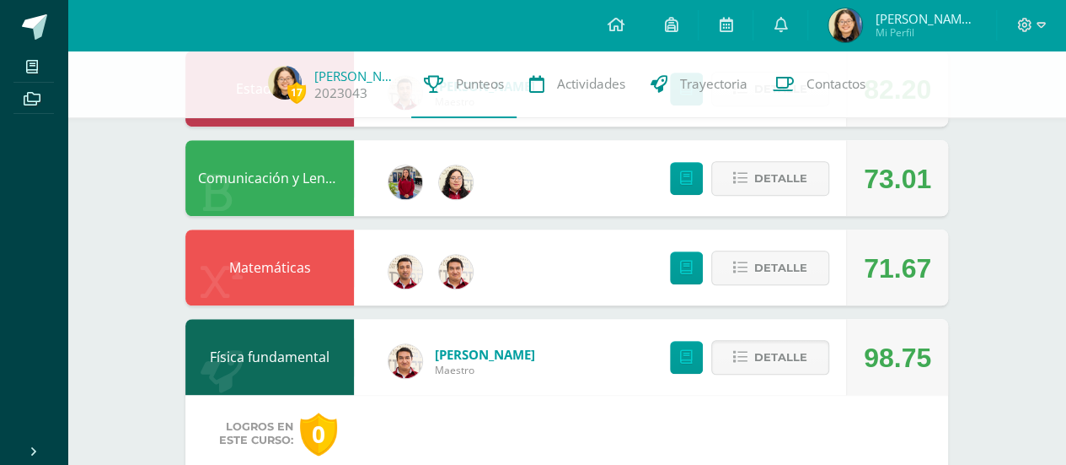
scroll to position [573, 0]
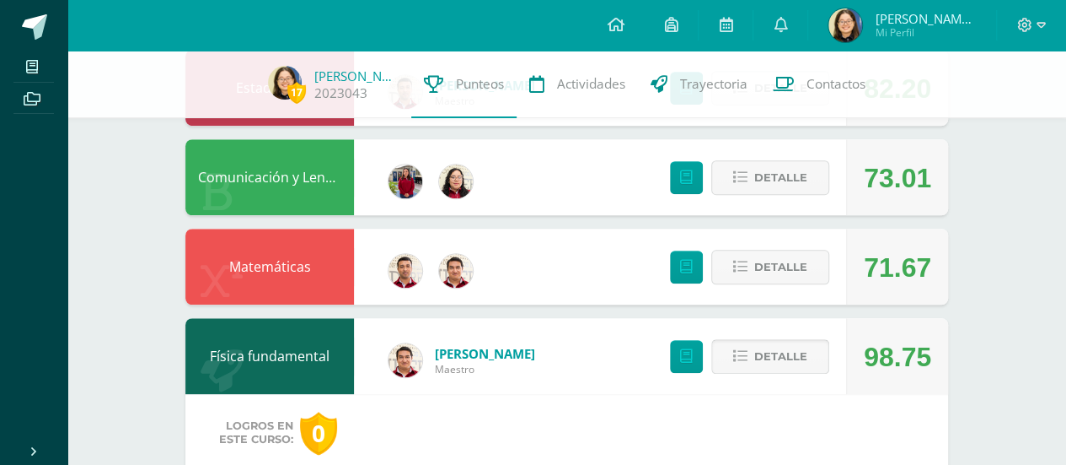
click at [764, 352] on span "Detalle" at bounding box center [781, 356] width 53 height 31
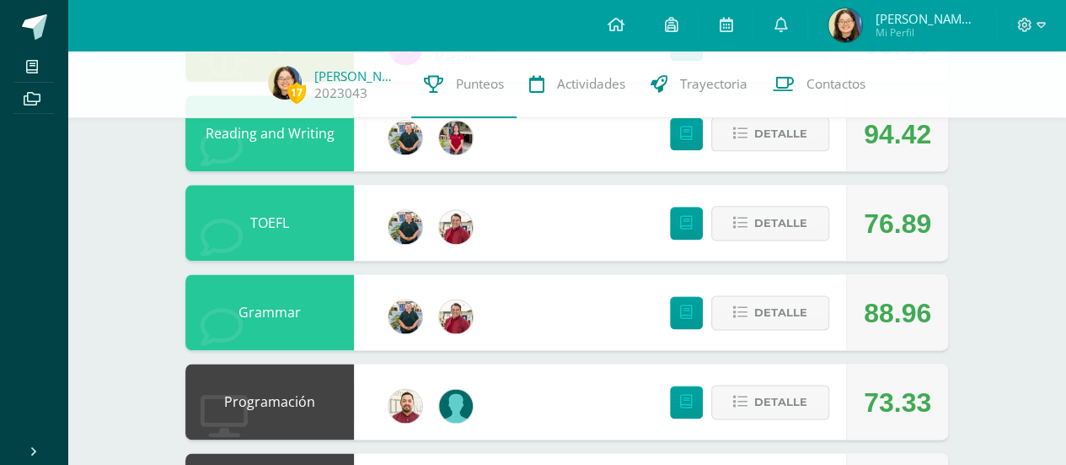
scroll to position [932, 0]
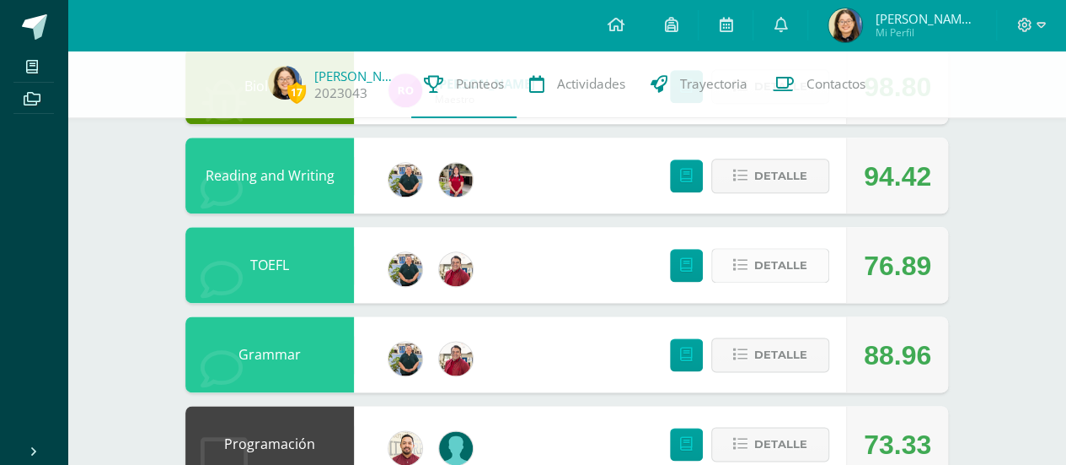
click at [775, 266] on span "Detalle" at bounding box center [781, 265] width 53 height 31
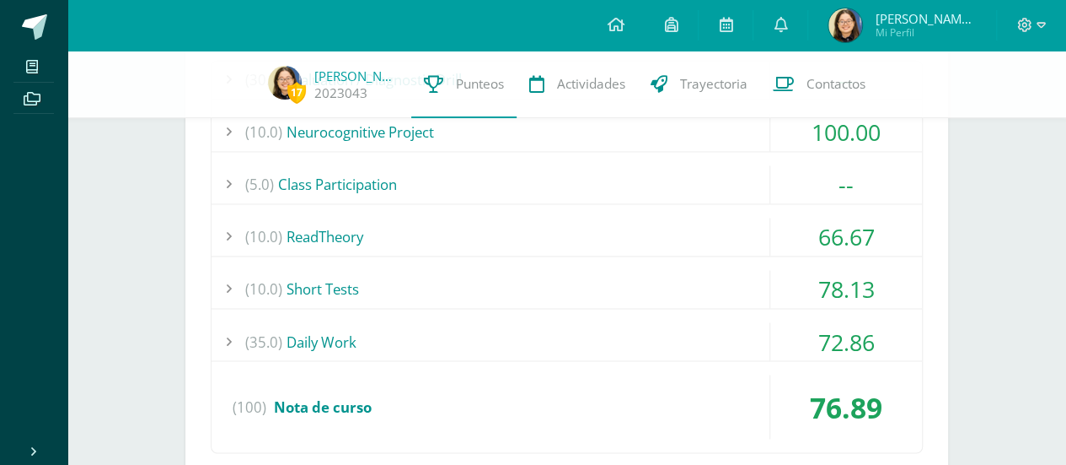
scroll to position [1223, 0]
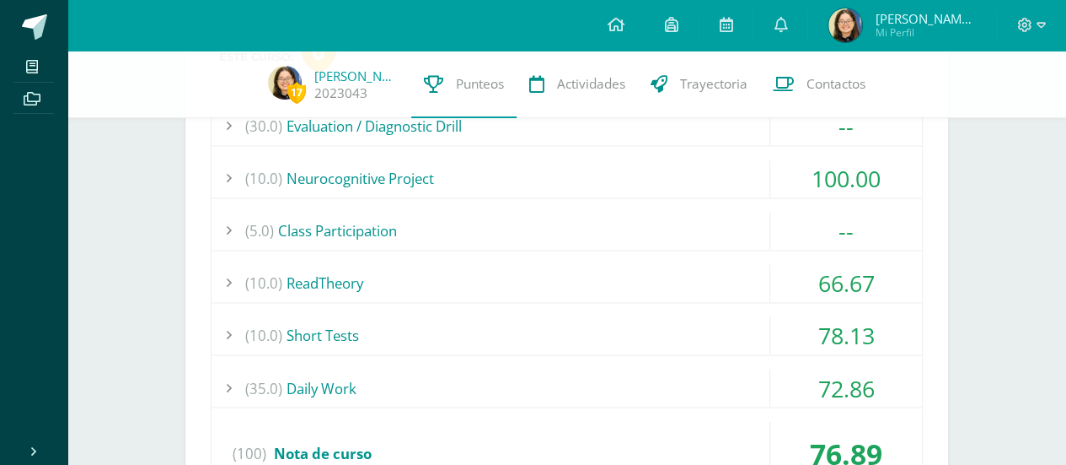
click at [701, 266] on div "(10.0) ReadTheory" at bounding box center [567, 283] width 711 height 38
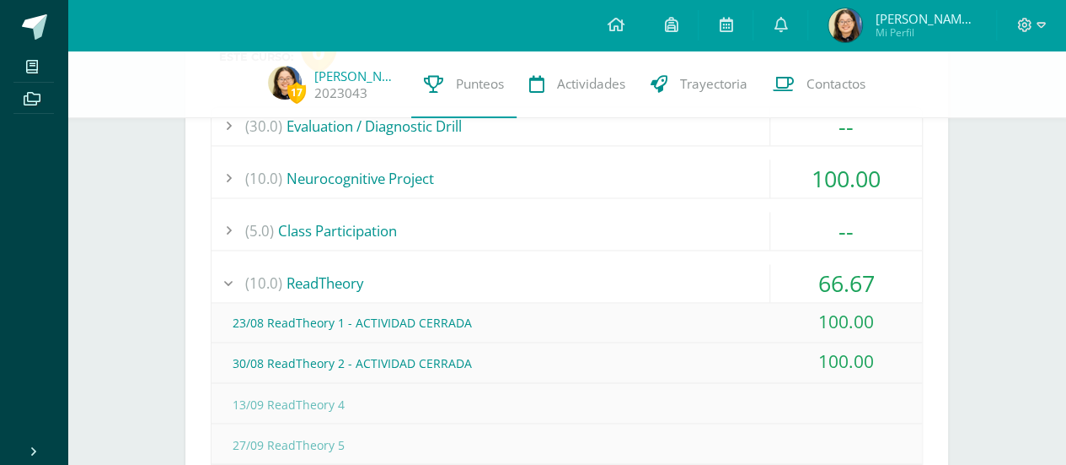
click at [701, 266] on div "(10.0) ReadTheory" at bounding box center [567, 283] width 711 height 38
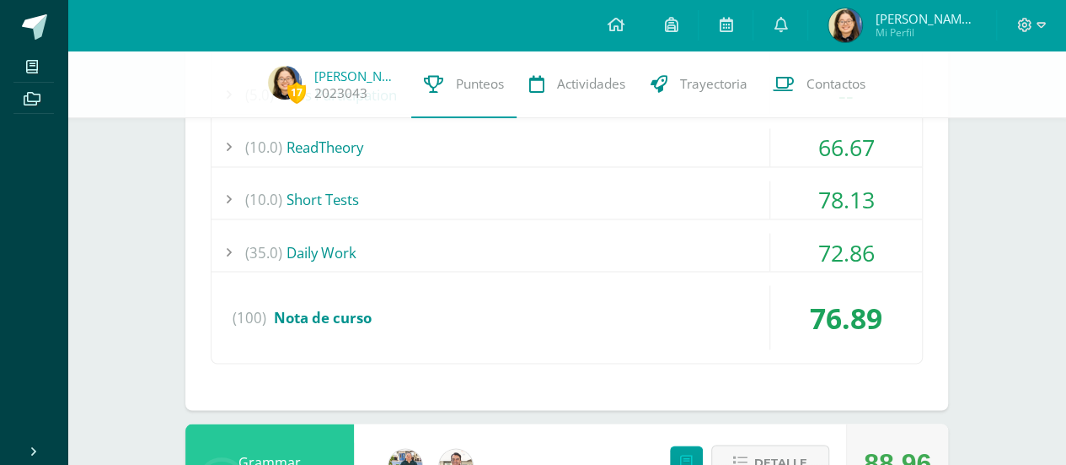
scroll to position [1360, 0]
click at [696, 193] on div "(10.0) Short Tests" at bounding box center [567, 199] width 711 height 38
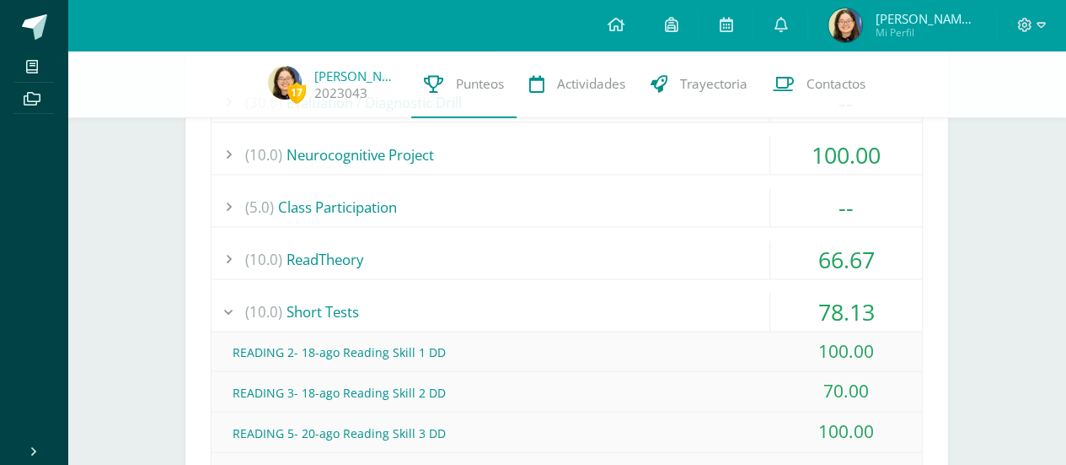
scroll to position [1246, 0]
click at [521, 315] on div "(10.0) Short Tests" at bounding box center [567, 312] width 711 height 38
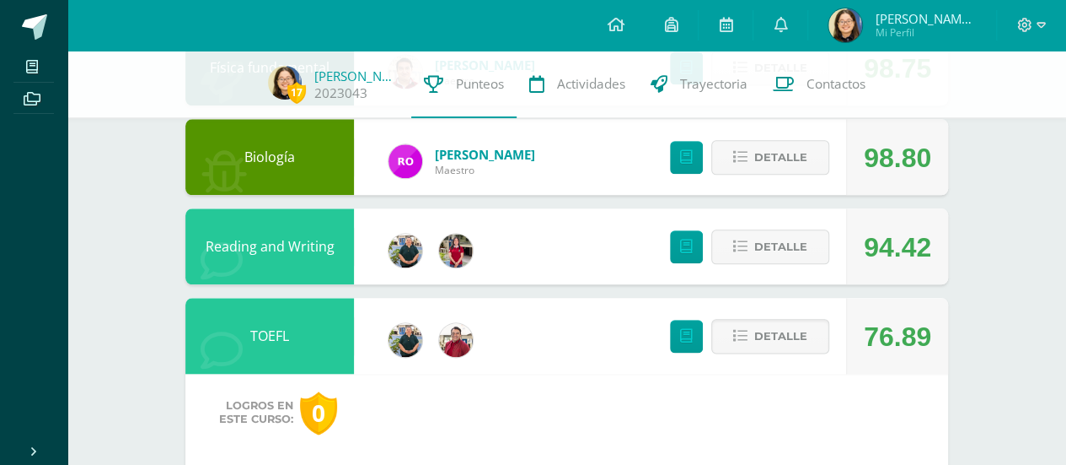
scroll to position [859, 0]
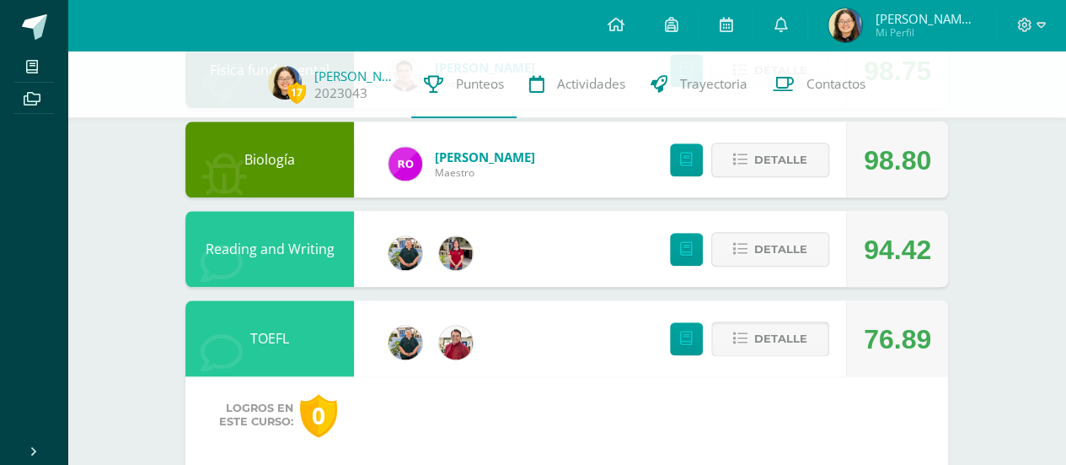
click at [808, 338] on span "Detalle" at bounding box center [781, 338] width 53 height 31
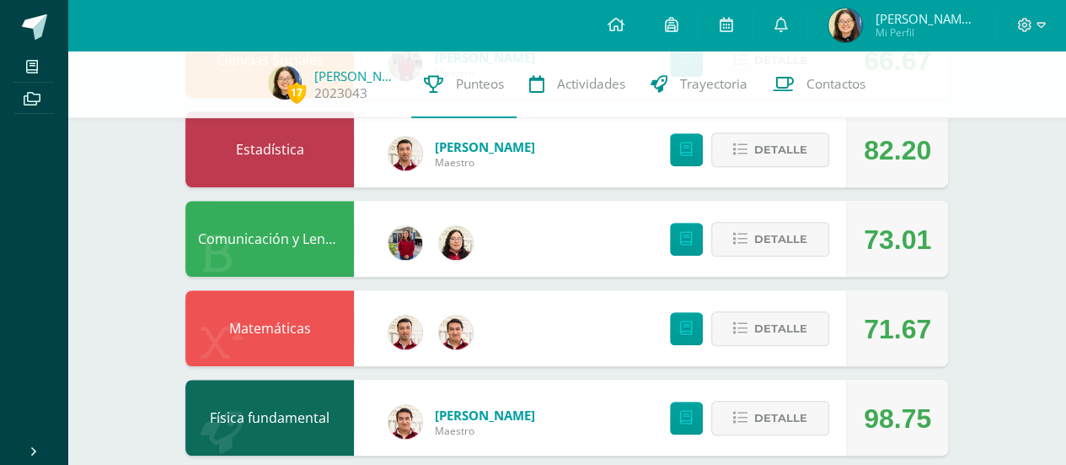
scroll to position [569, 0]
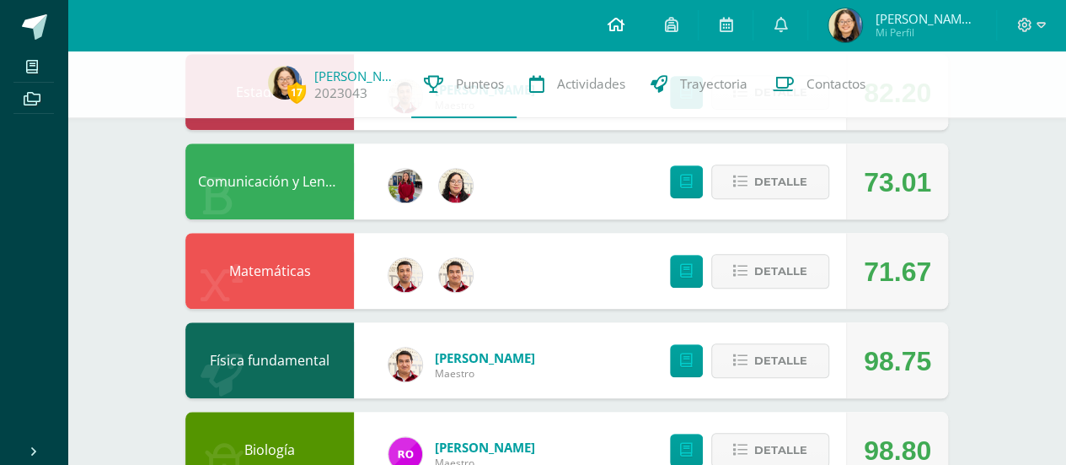
click at [644, 33] on link at bounding box center [615, 25] width 57 height 51
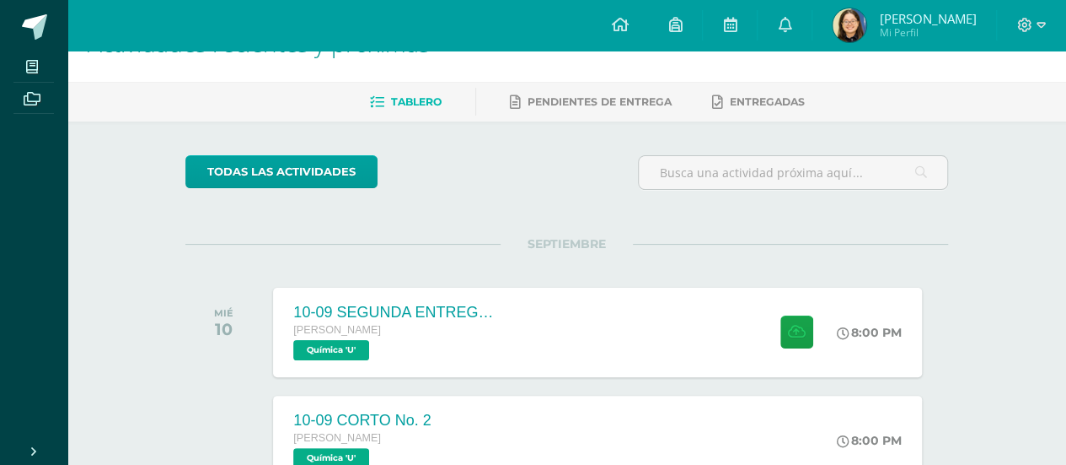
scroll to position [71, 0]
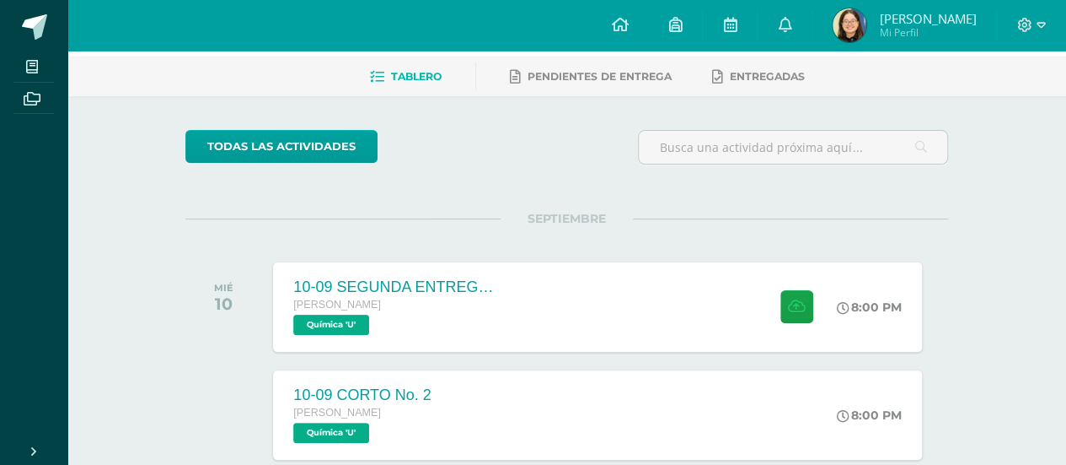
click at [554, 288] on div "10-09 SEGUNDA ENTREGA DE GUÍA [PERSON_NAME] Química 'U' 8:00 PM 10-09 SEGUNDA E…" at bounding box center [597, 306] width 648 height 89
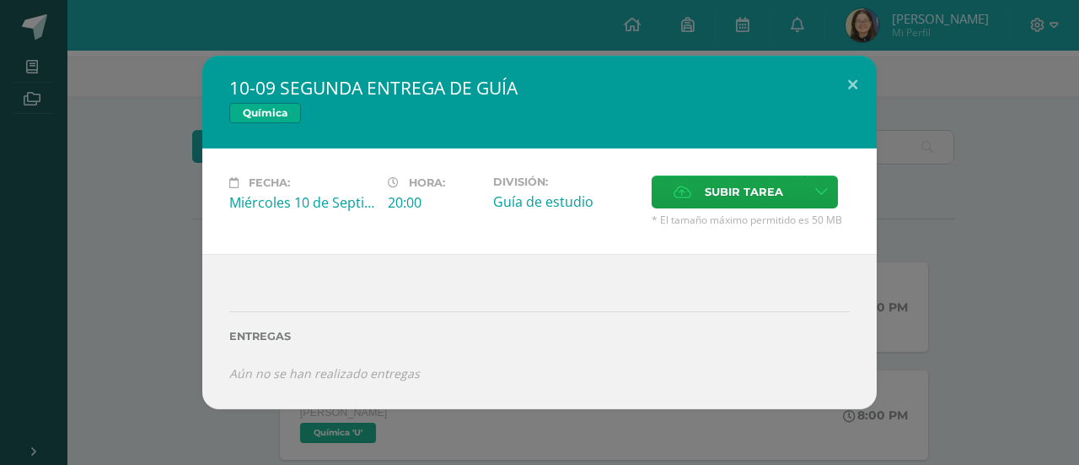
click at [124, 217] on div "10-09 SEGUNDA ENTREGA DE GUÍA Química Fecha: Miércoles 10 de Septiembre Hora: 2…" at bounding box center [540, 232] width 1066 height 352
